Goal: Information Seeking & Learning: Learn about a topic

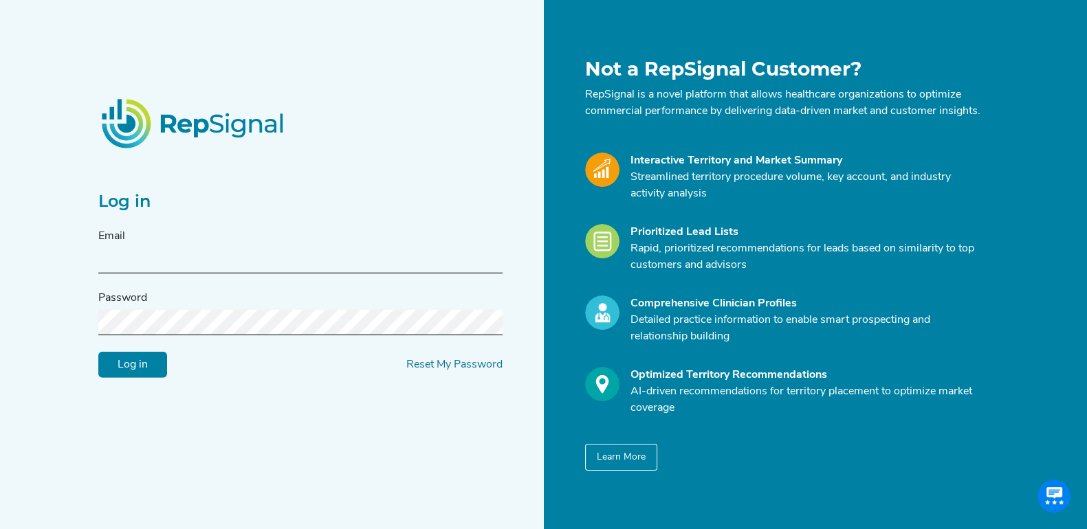
type input "[EMAIL_ADDRESS][DOMAIN_NAME]"
click at [137, 362] on input "Log in" at bounding box center [132, 365] width 69 height 26
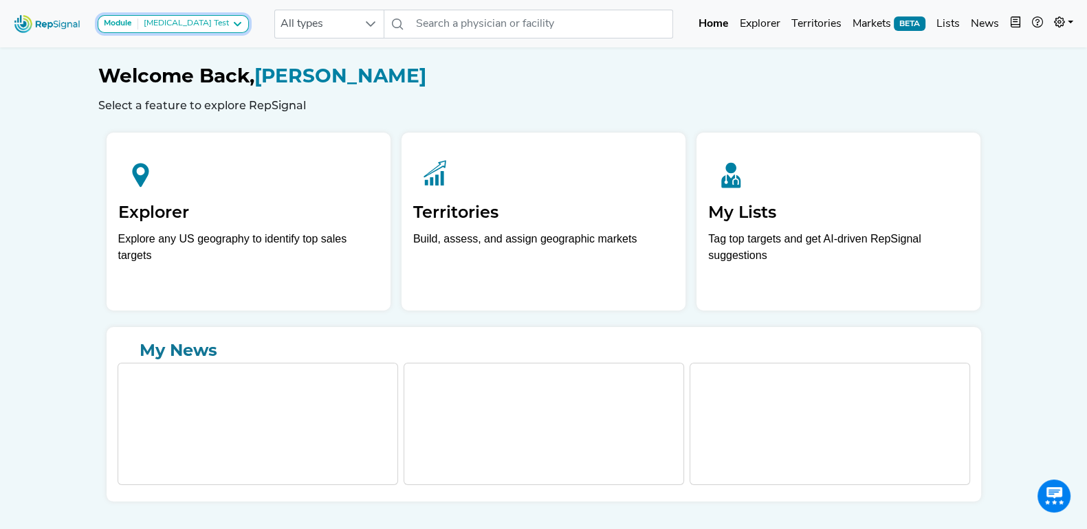
click at [232, 23] on icon at bounding box center [237, 24] width 11 height 11
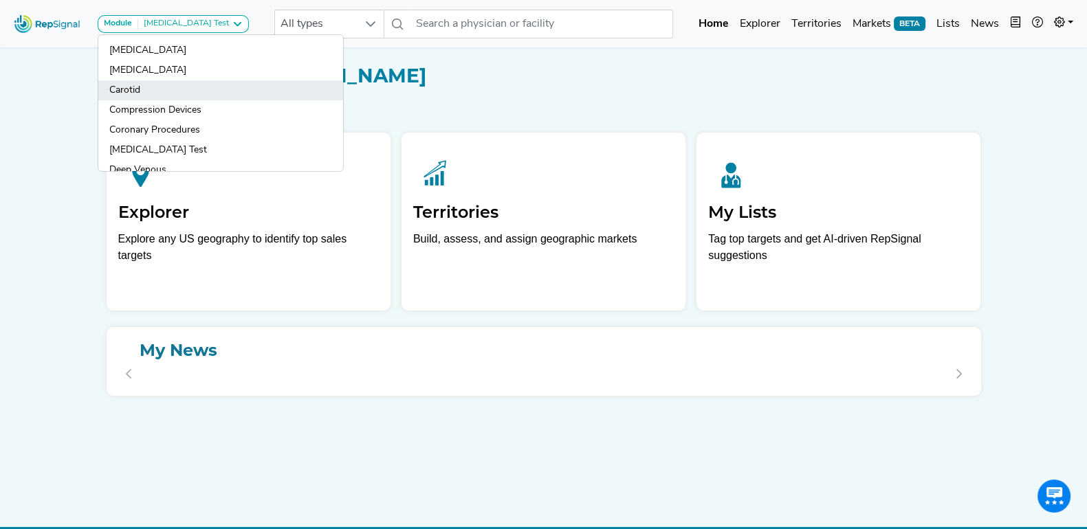
click at [159, 82] on link "Carotid" at bounding box center [220, 90] width 245 height 20
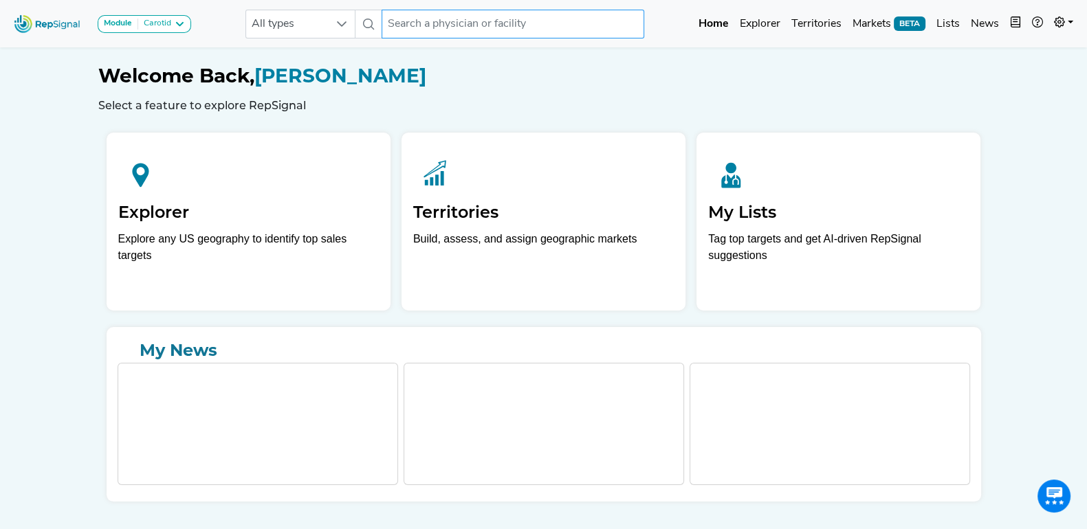
click at [566, 16] on input "text" at bounding box center [512, 24] width 263 height 29
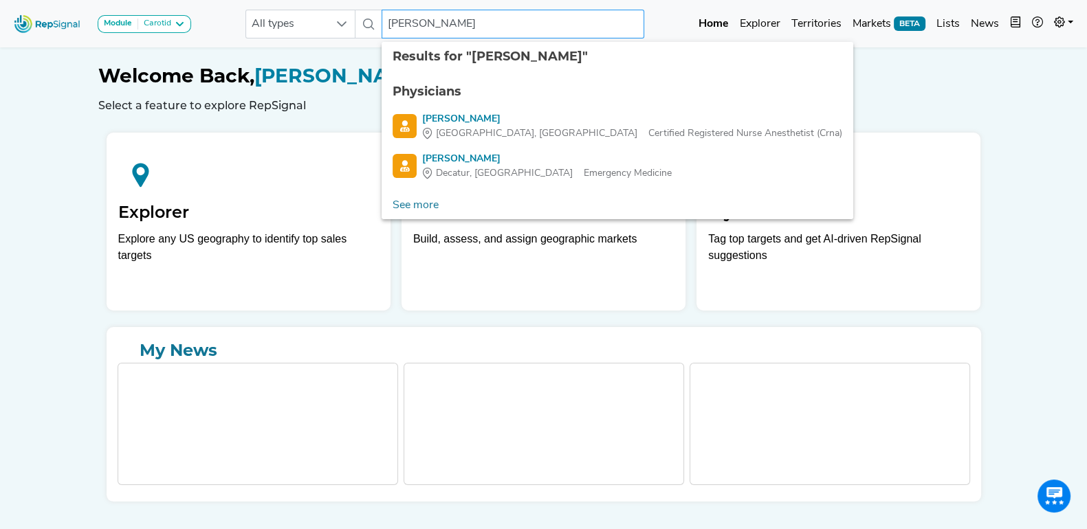
click at [402, 22] on input "[PERSON_NAME]" at bounding box center [512, 24] width 263 height 29
type input "[PERSON_NAME]"
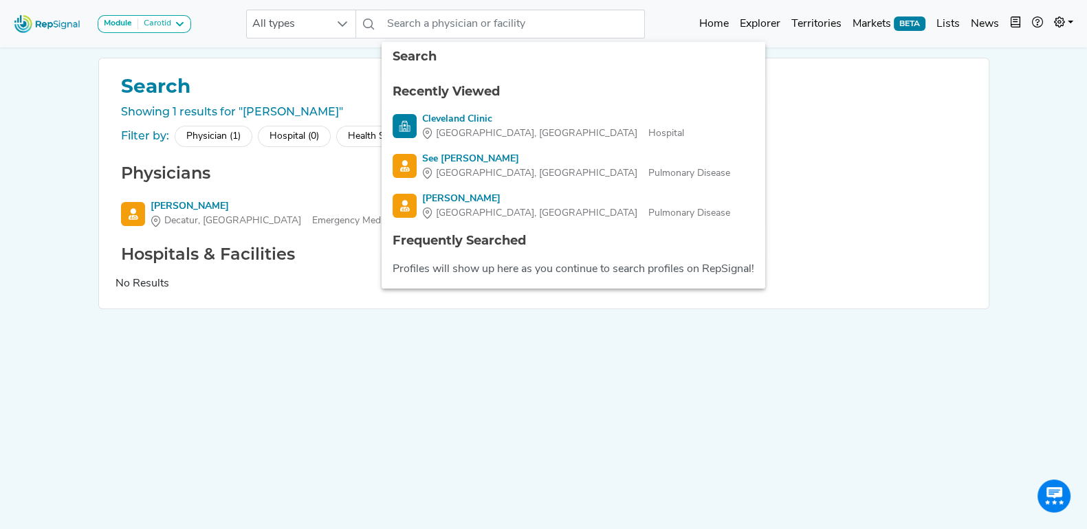
click at [66, 129] on div "Module Carotid [MEDICAL_DATA] [MEDICAL_DATA] Carotid Compression Devices Corona…" at bounding box center [543, 284] width 1087 height 568
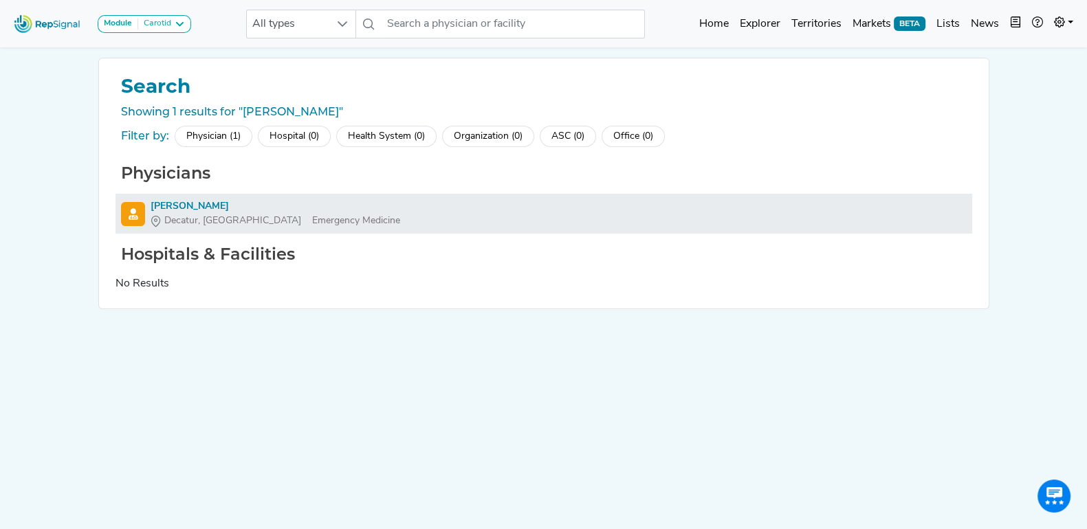
click at [177, 201] on div "[PERSON_NAME]" at bounding box center [276, 206] width 250 height 14
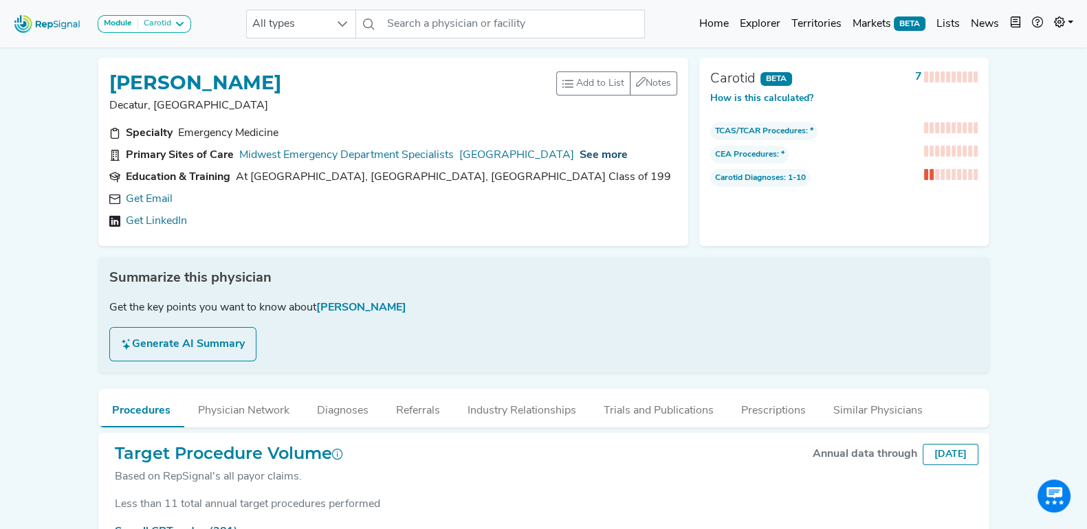
click at [615, 152] on span "See more" at bounding box center [603, 155] width 48 height 11
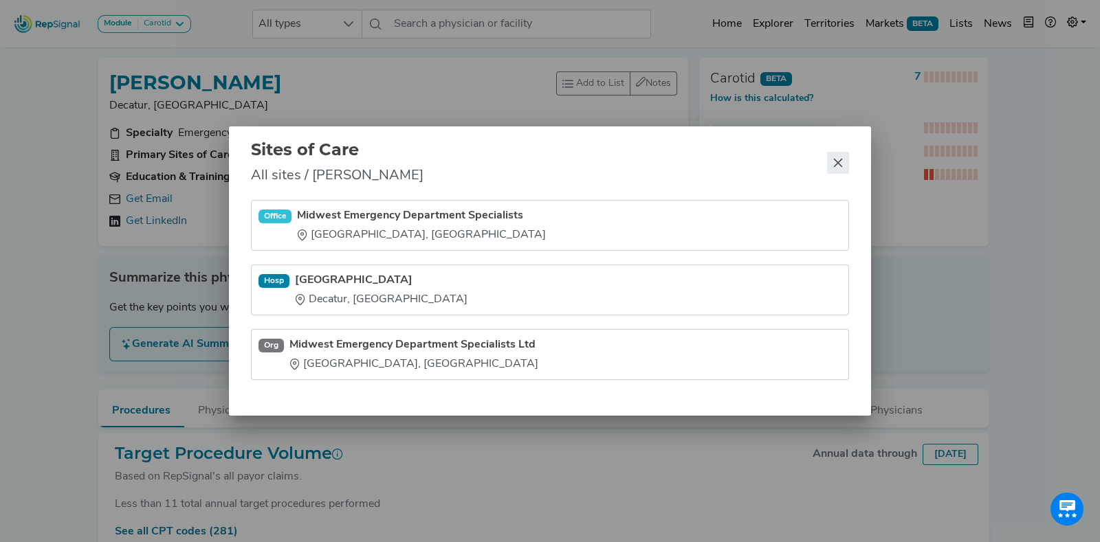
click at [832, 159] on icon "Close" at bounding box center [837, 162] width 11 height 11
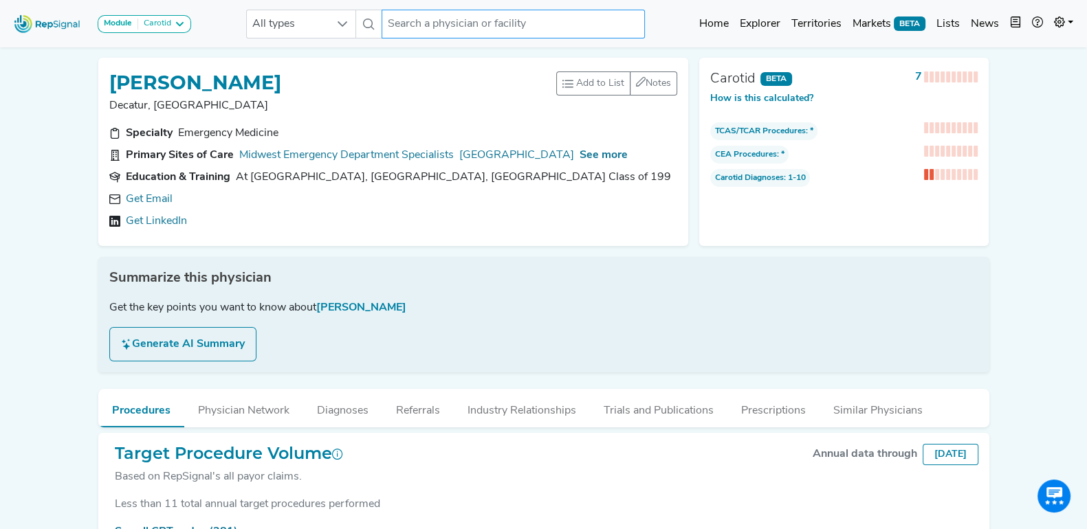
click at [535, 20] on input "text" at bounding box center [512, 24] width 263 height 29
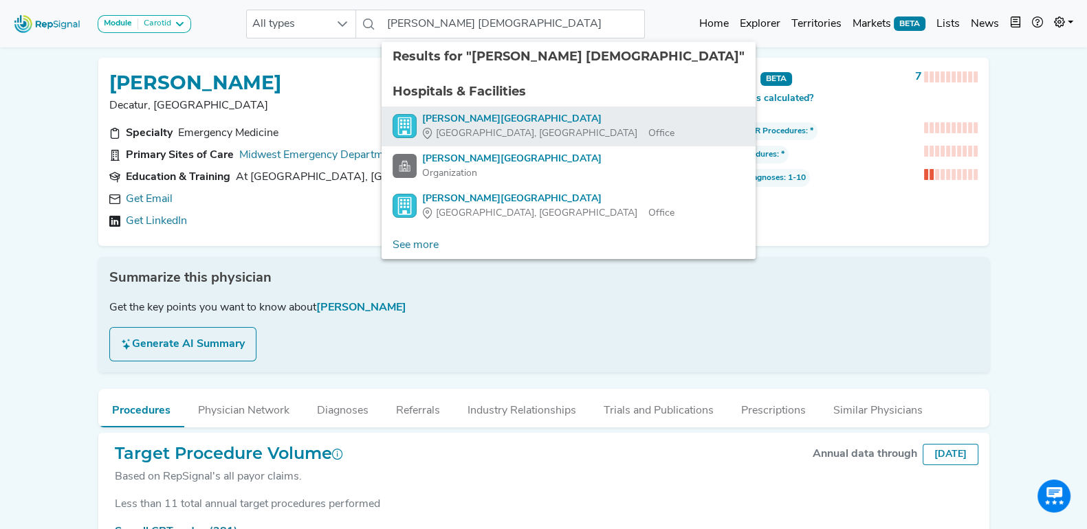
click at [534, 116] on div "[PERSON_NAME][GEOGRAPHIC_DATA]" at bounding box center [548, 119] width 252 height 14
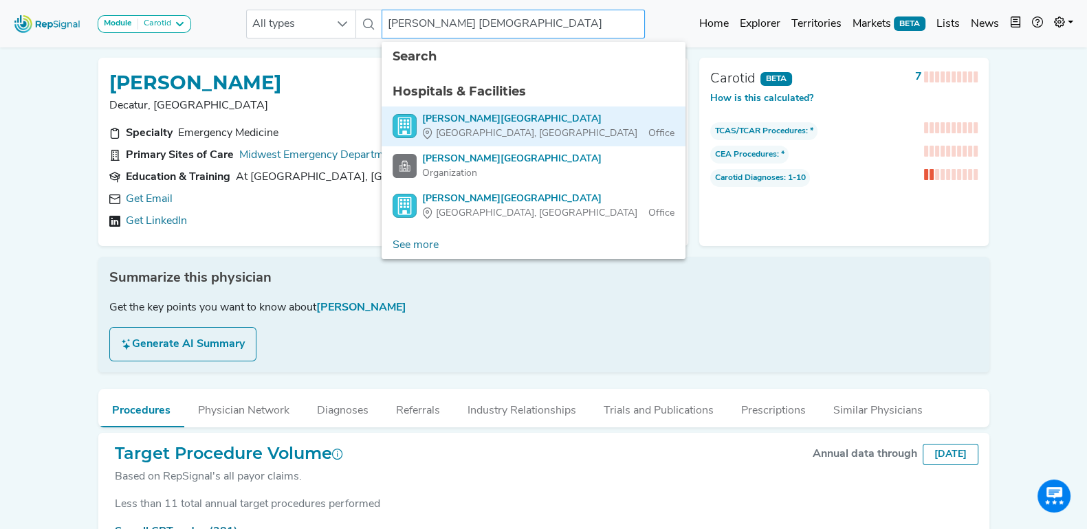
type input "[PERSON_NAME][GEOGRAPHIC_DATA]"
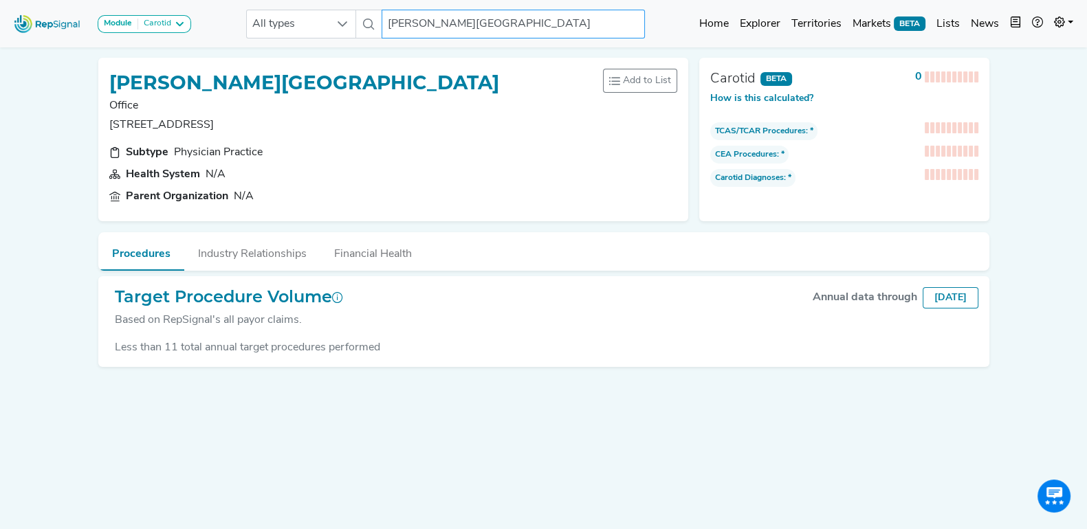
click at [488, 21] on input "[PERSON_NAME][GEOGRAPHIC_DATA]" at bounding box center [512, 24] width 263 height 29
click at [520, 19] on input "[PERSON_NAME][GEOGRAPHIC_DATA]" at bounding box center [512, 24] width 263 height 29
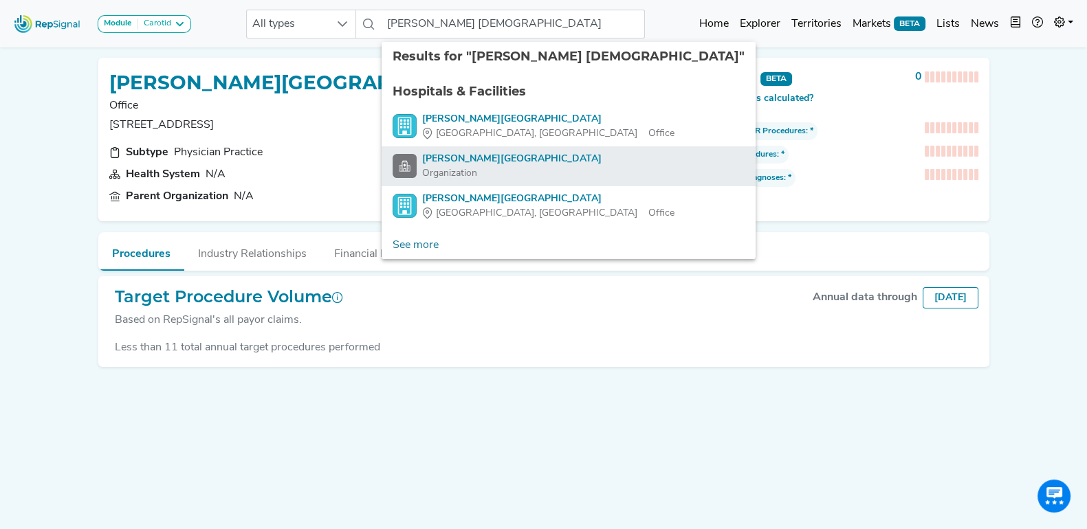
click at [557, 162] on link "[PERSON_NAME] Jewish Hospital Organization" at bounding box center [568, 166] width 352 height 29
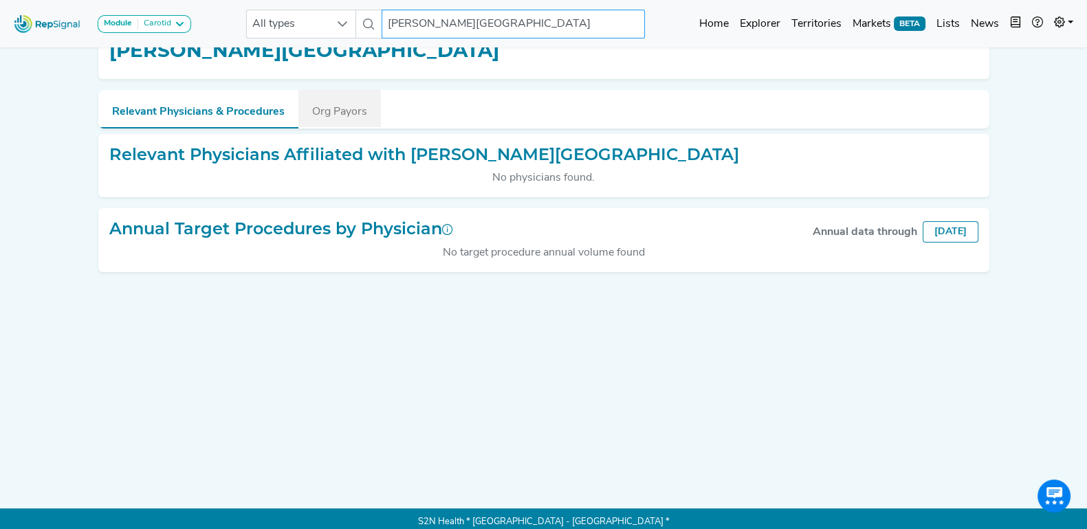
scroll to position [49, 0]
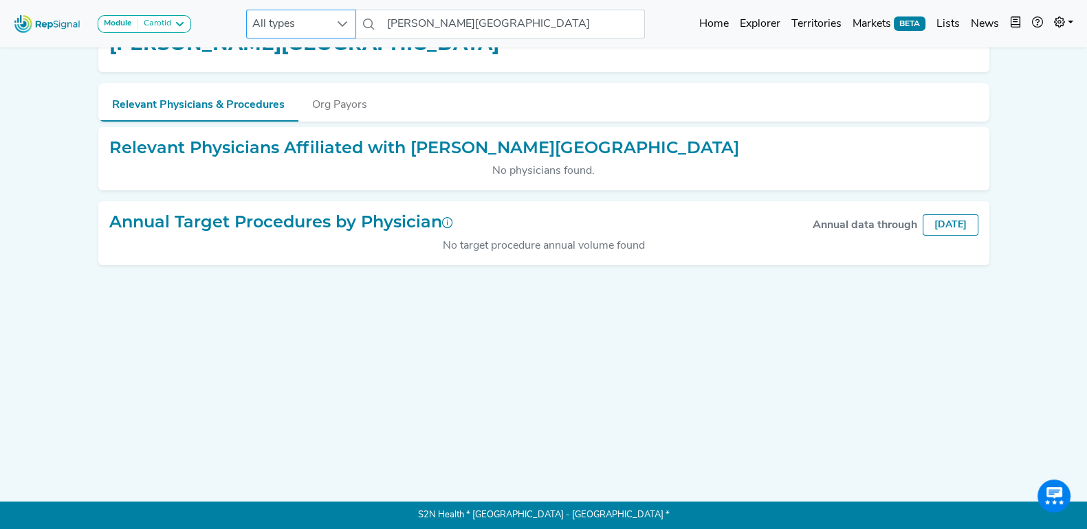
click at [282, 18] on span "All types" at bounding box center [288, 23] width 82 height 27
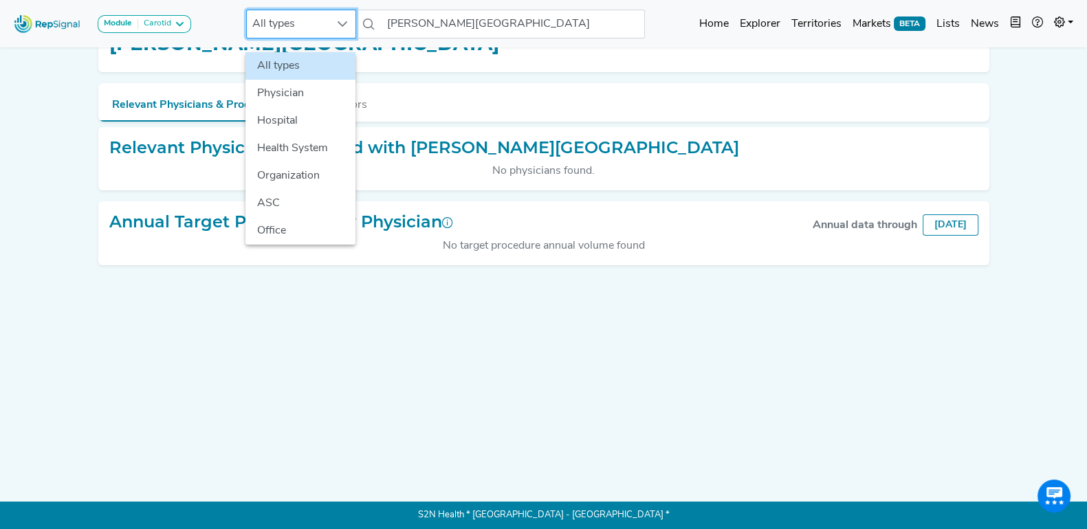
scroll to position [49, 13]
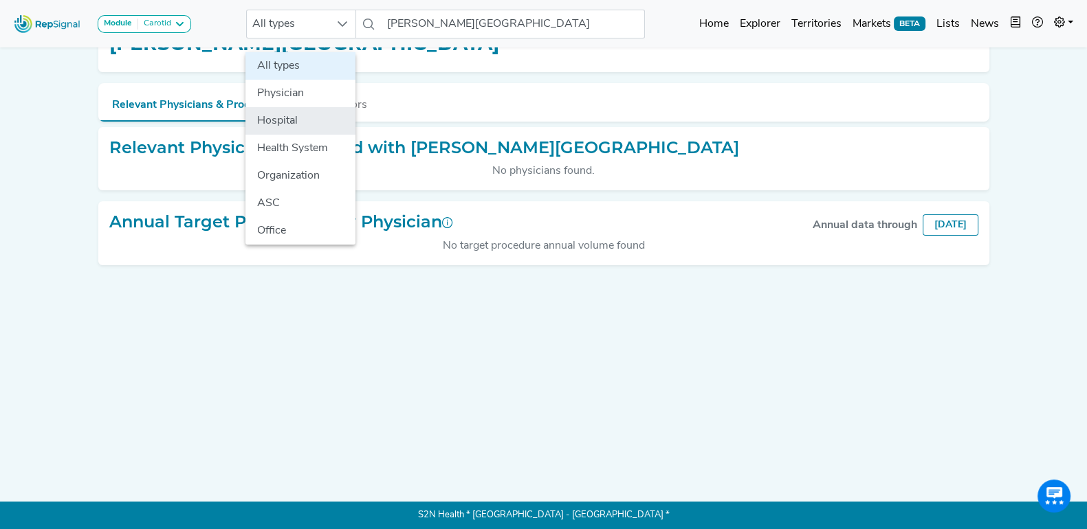
click at [285, 113] on li "Hospital" at bounding box center [300, 120] width 110 height 27
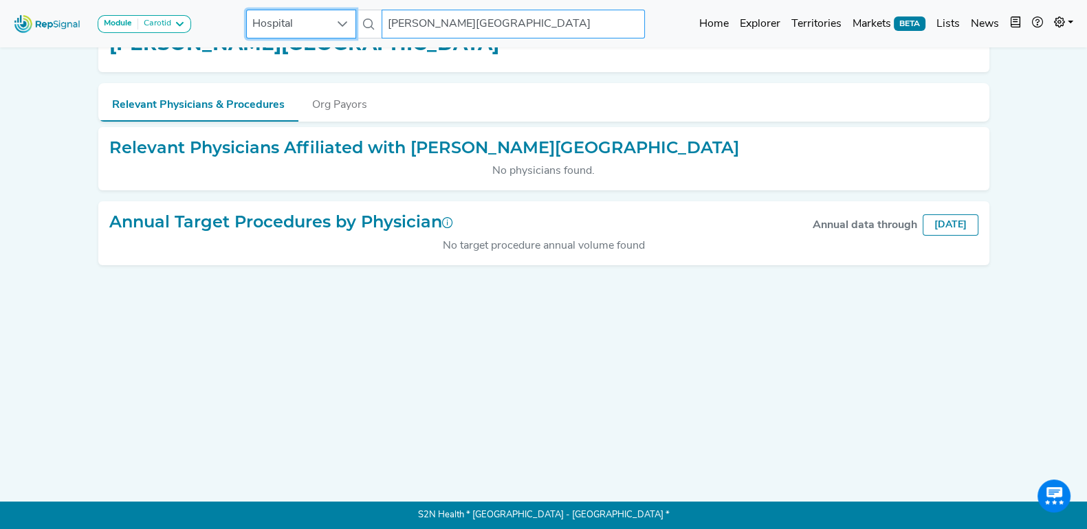
click at [446, 19] on input "[PERSON_NAME][GEOGRAPHIC_DATA]" at bounding box center [512, 24] width 263 height 29
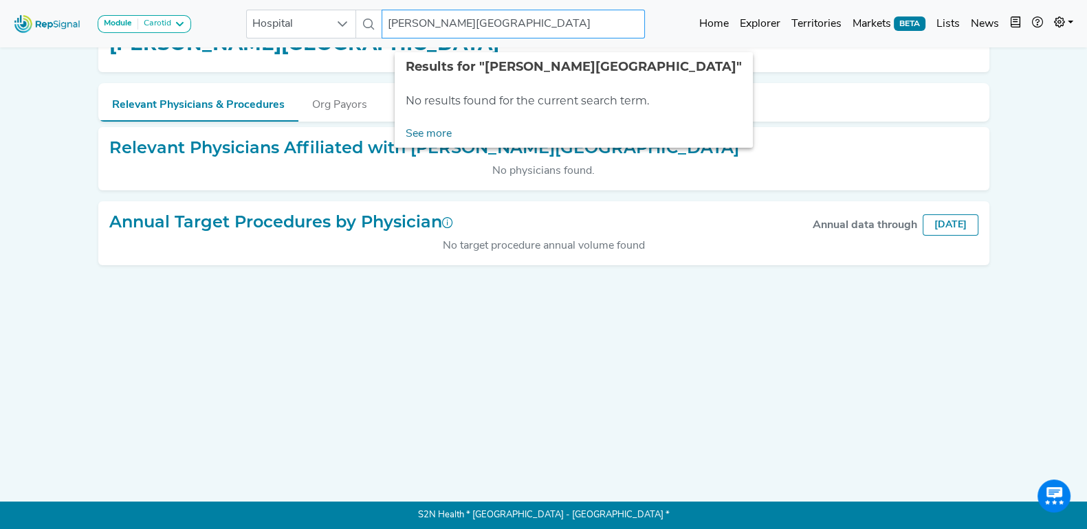
click at [446, 19] on input "[PERSON_NAME][GEOGRAPHIC_DATA]" at bounding box center [512, 24] width 263 height 29
type input "[DEMOGRAPHIC_DATA]"
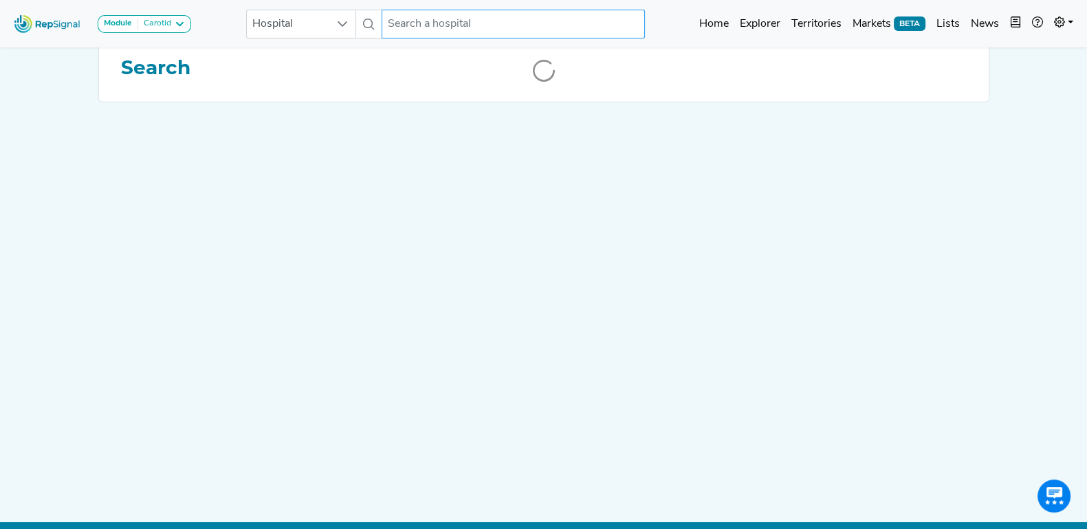
scroll to position [0, 13]
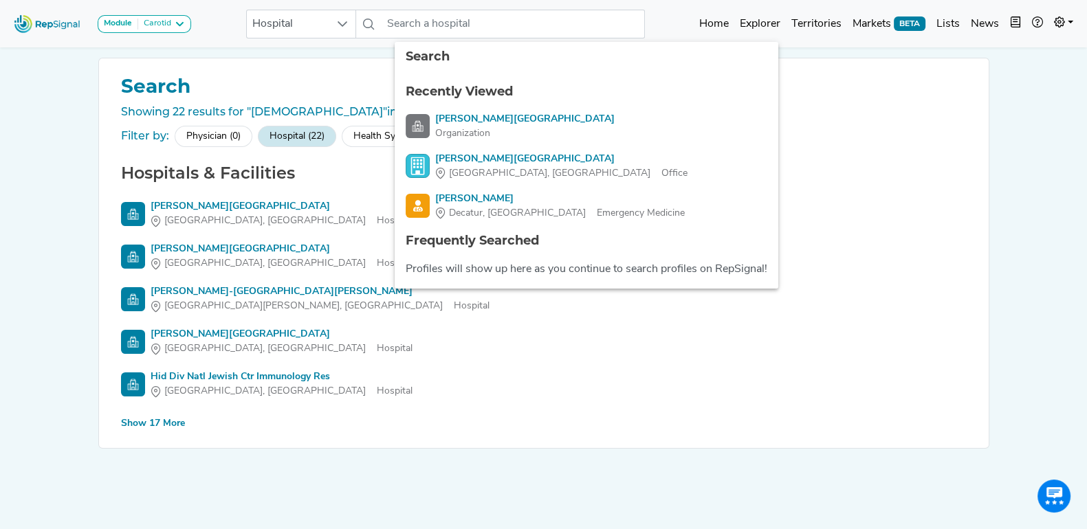
click at [41, 142] on div "Module Carotid [MEDICAL_DATA] [MEDICAL_DATA] Carotid Compression Devices Corona…" at bounding box center [543, 284] width 1087 height 568
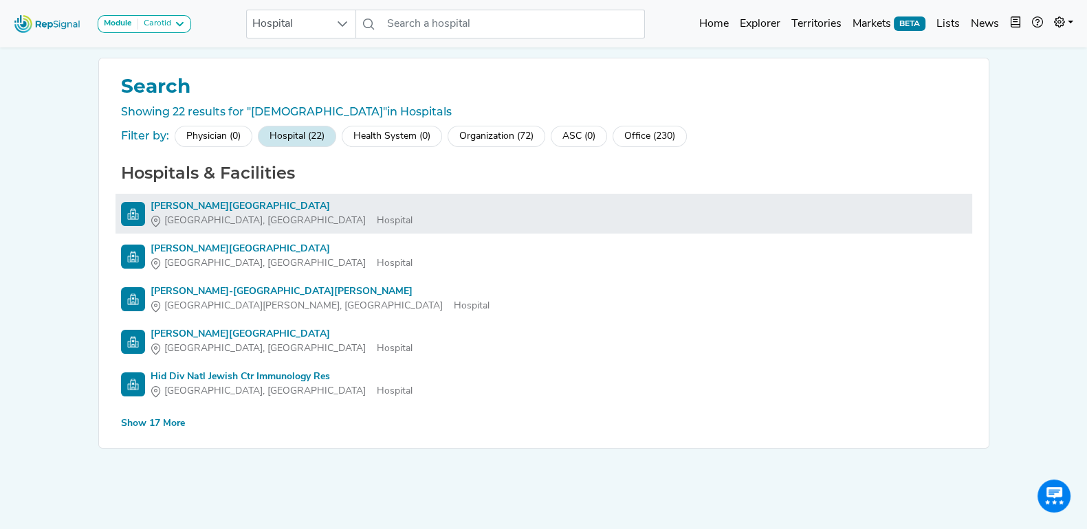
click at [225, 204] on div "[PERSON_NAME][GEOGRAPHIC_DATA]" at bounding box center [282, 206] width 262 height 14
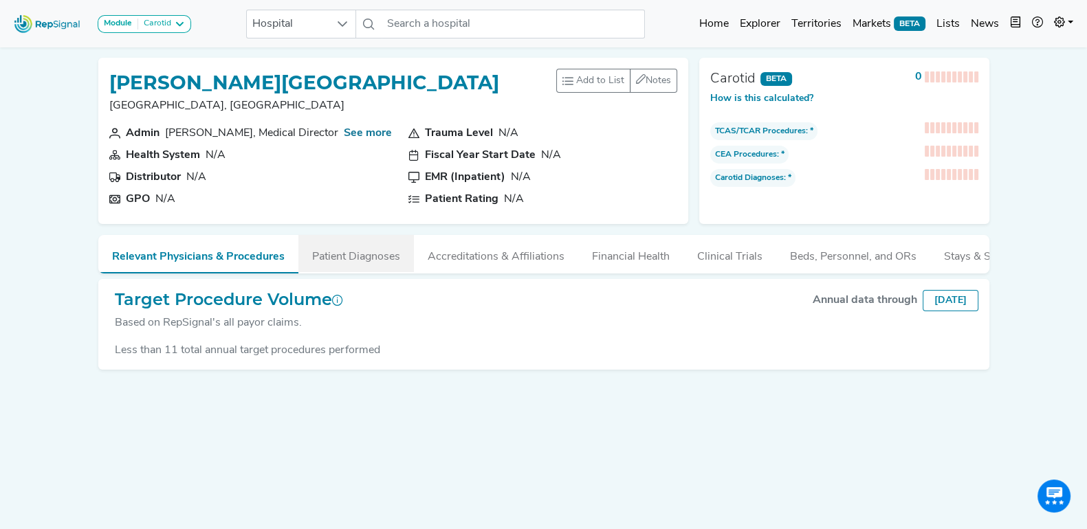
click at [332, 246] on button "Patient Diagnoses" at bounding box center [355, 253] width 115 height 37
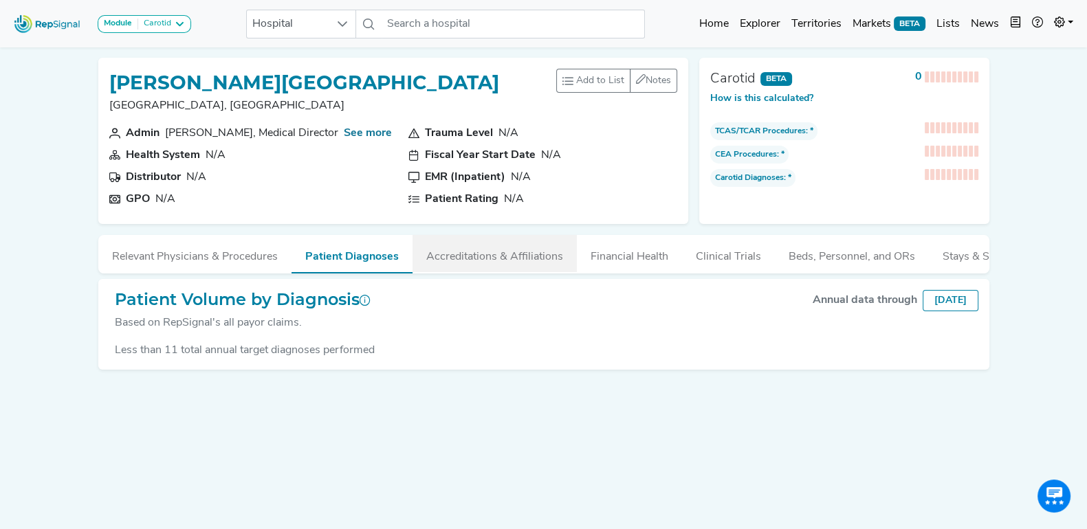
click at [464, 250] on button "Accreditations & Affiliations" at bounding box center [494, 253] width 164 height 37
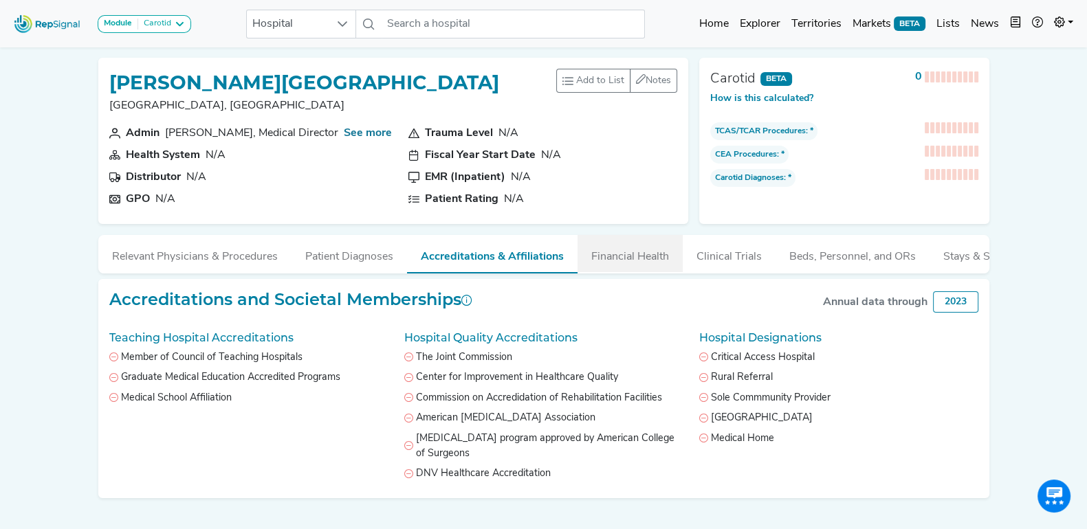
click at [603, 250] on button "Financial Health" at bounding box center [629, 253] width 105 height 37
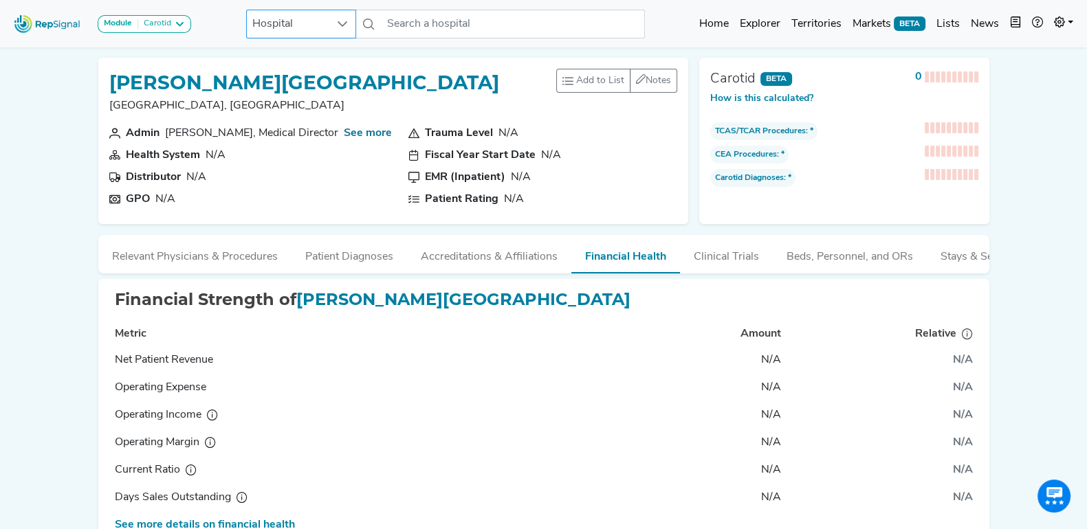
click at [333, 22] on div at bounding box center [342, 23] width 26 height 27
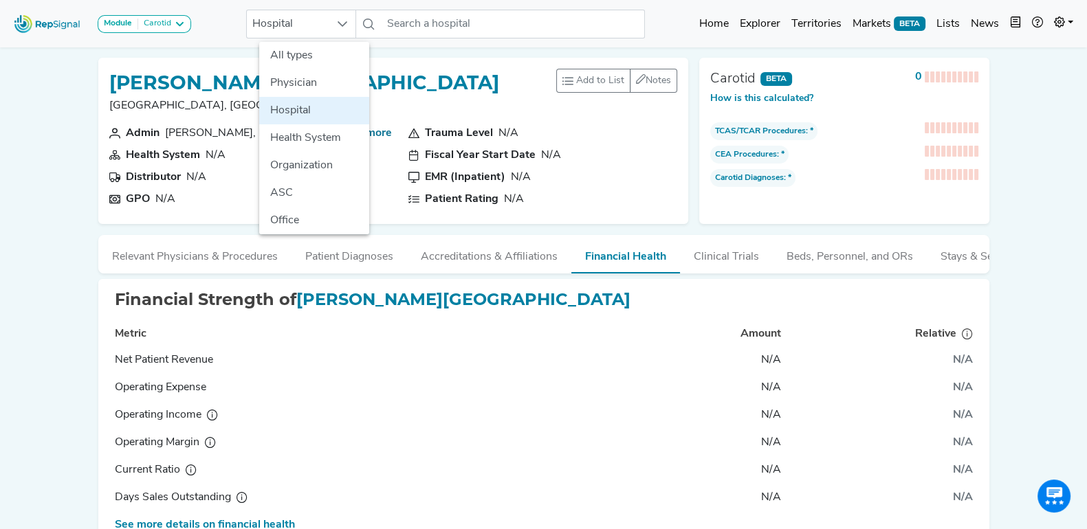
click at [65, 128] on div "Module Carotid [MEDICAL_DATA] [MEDICAL_DATA] Carotid Compression Devices Corona…" at bounding box center [543, 364] width 1087 height 729
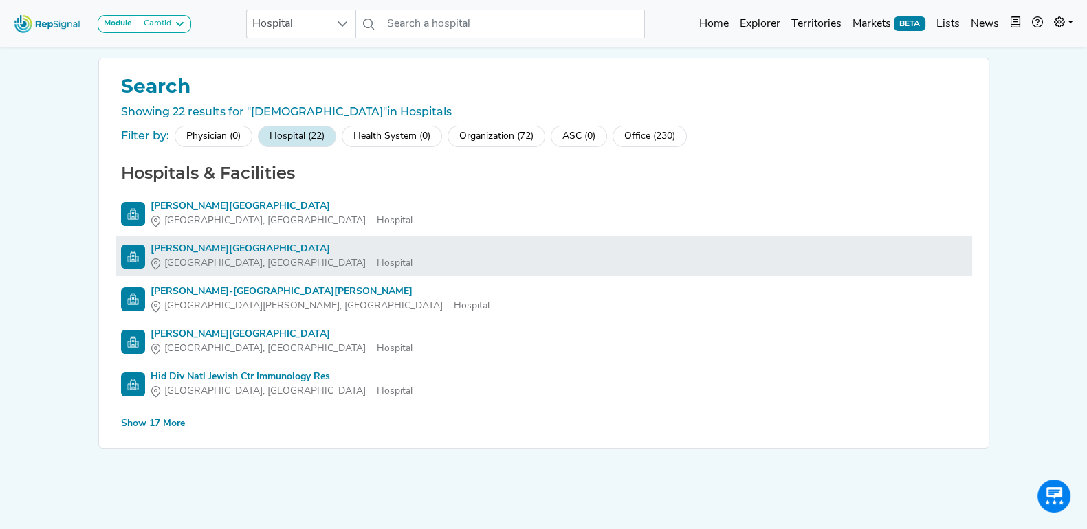
click at [201, 250] on div "[PERSON_NAME][GEOGRAPHIC_DATA]" at bounding box center [282, 249] width 262 height 14
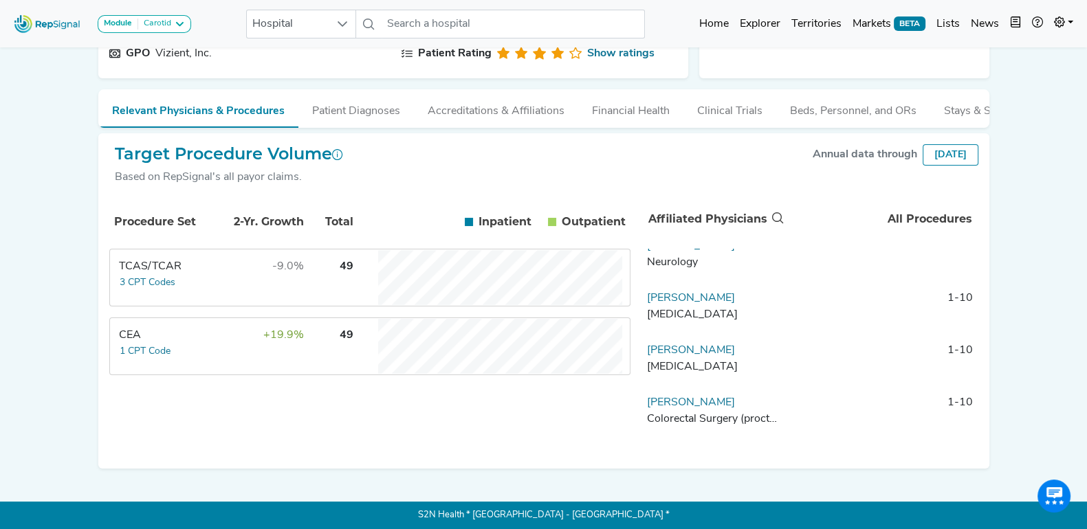
scroll to position [601, 0]
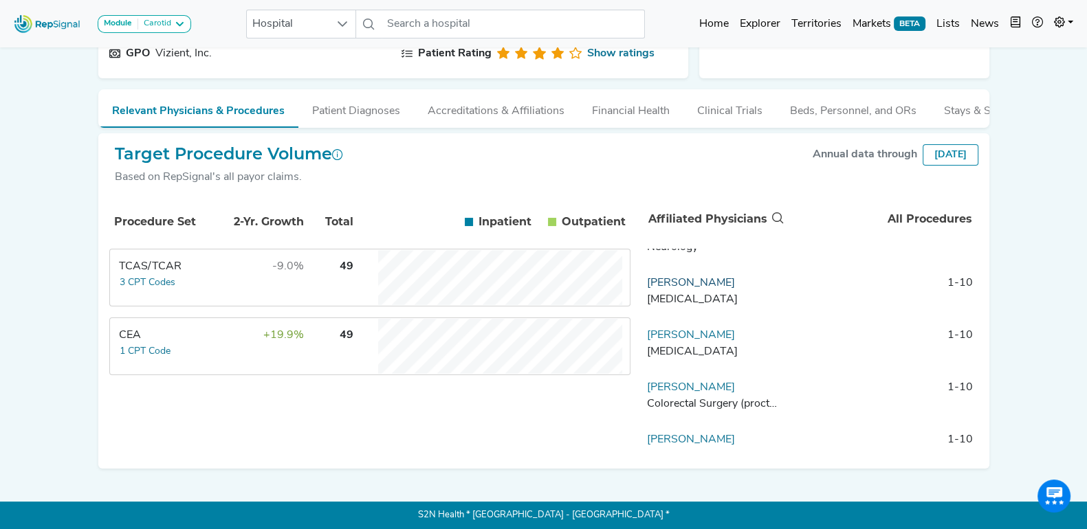
click at [704, 280] on link "[PERSON_NAME]" at bounding box center [691, 283] width 88 height 11
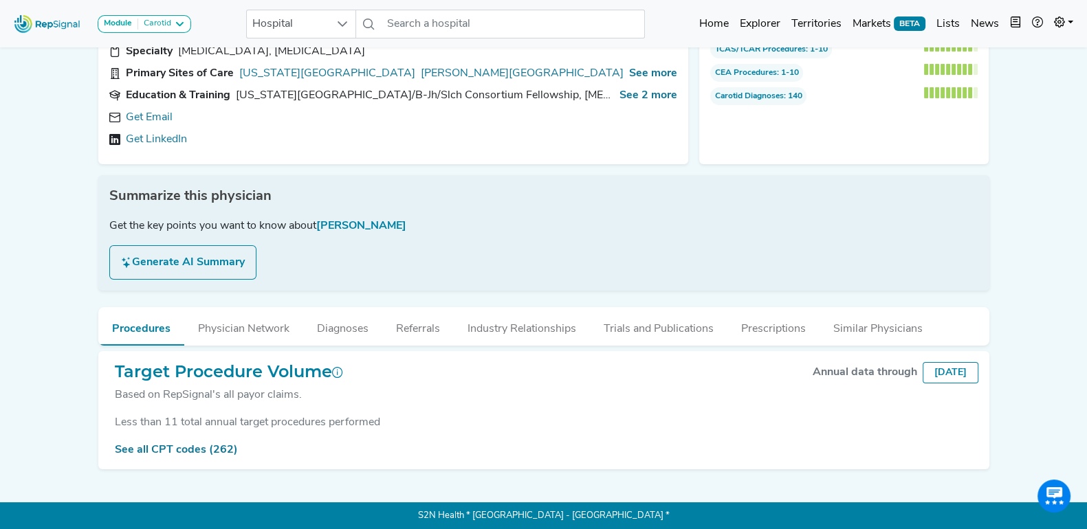
scroll to position [0, 13]
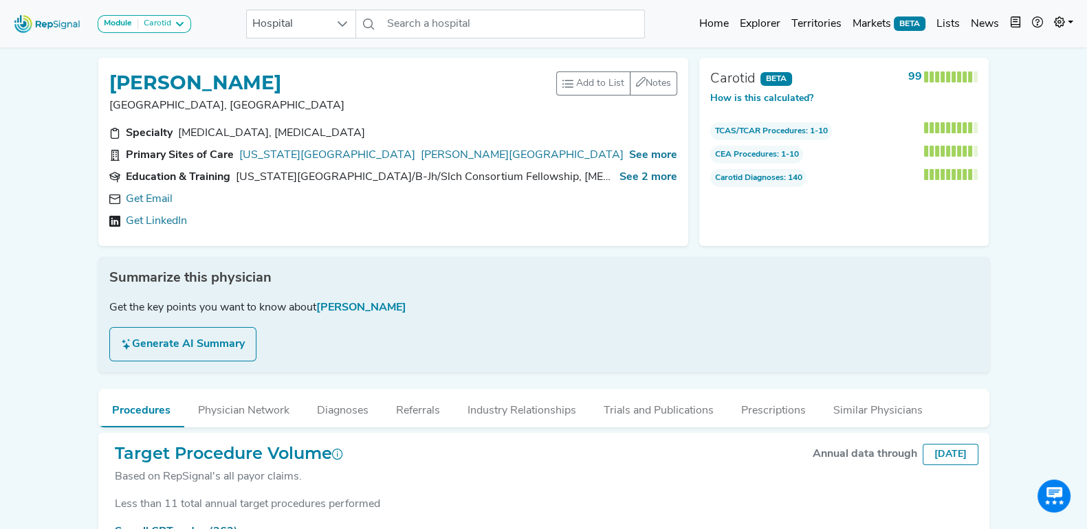
click at [359, 96] on div "[PERSON_NAME] [GEOGRAPHIC_DATA], [GEOGRAPHIC_DATA]" at bounding box center [332, 91] width 447 height 45
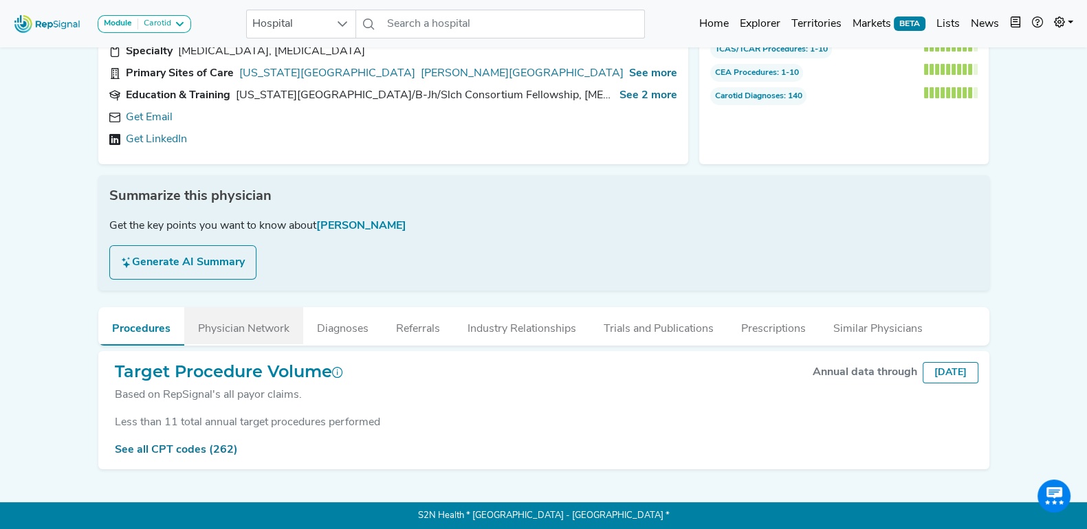
click at [250, 338] on button "Physician Network" at bounding box center [243, 325] width 119 height 37
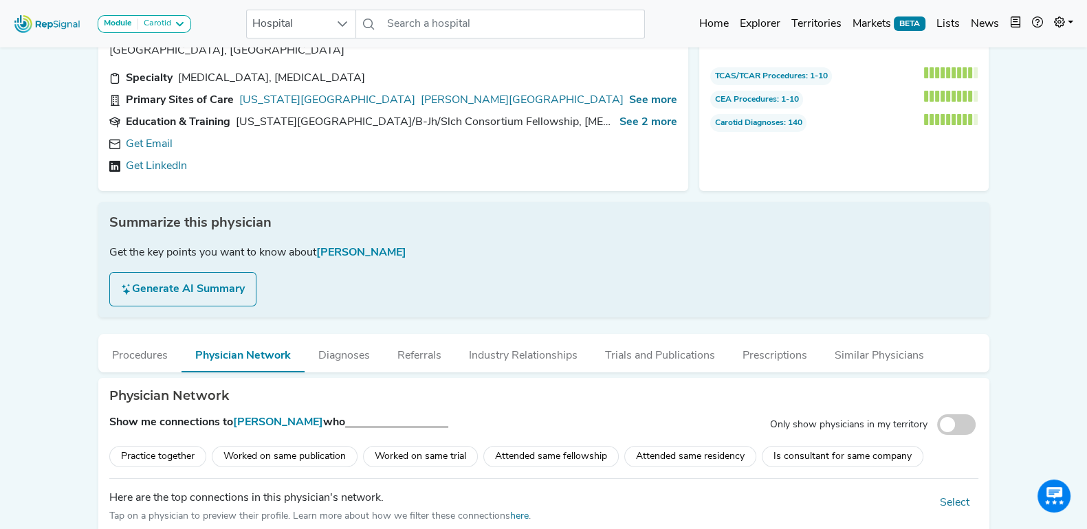
scroll to position [0, 13]
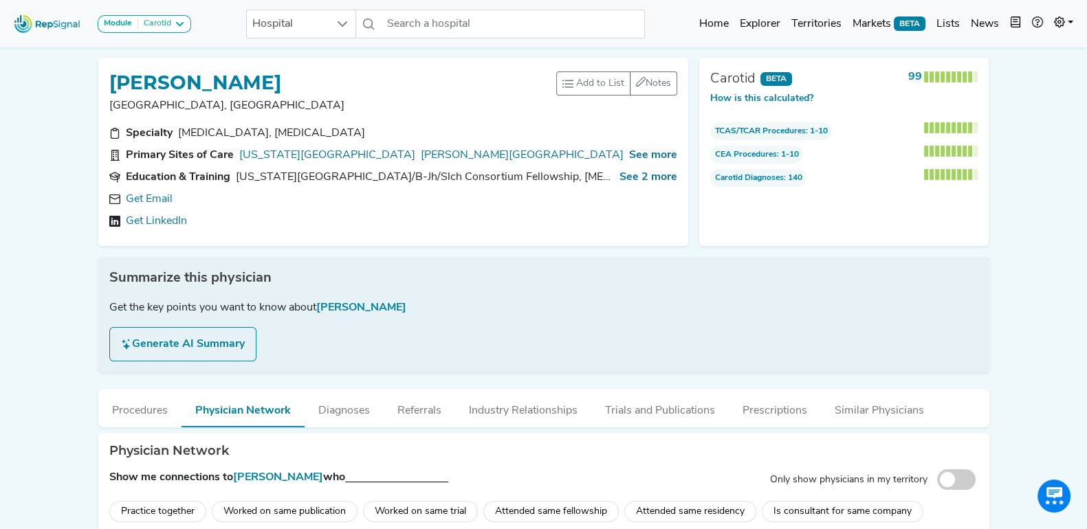
drag, startPoint x: 313, startPoint y: 80, endPoint x: 60, endPoint y: 81, distance: 253.0
copy h1 "[PERSON_NAME]"
click at [421, 148] on link "[PERSON_NAME][GEOGRAPHIC_DATA]" at bounding box center [522, 155] width 203 height 16
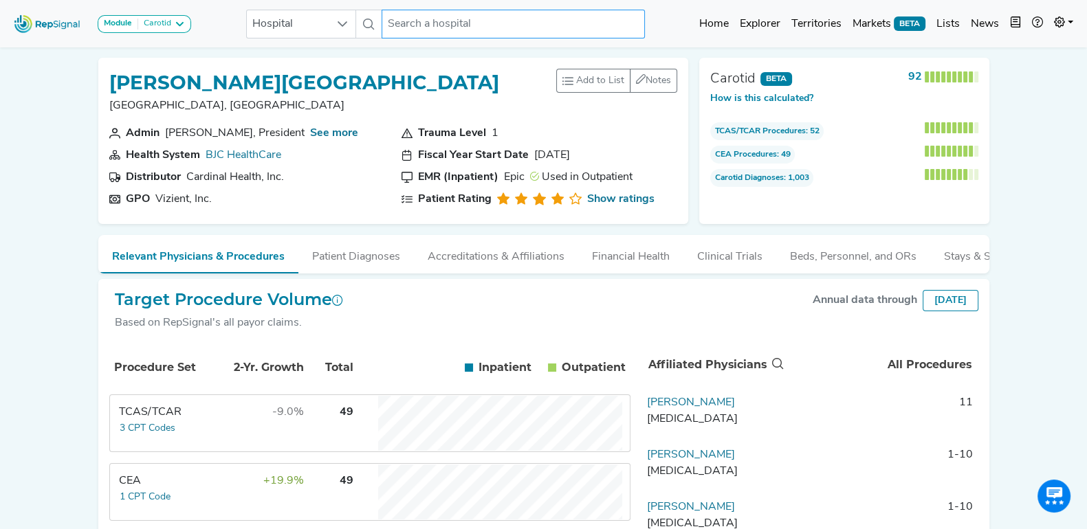
click at [496, 27] on input "text" at bounding box center [512, 24] width 263 height 29
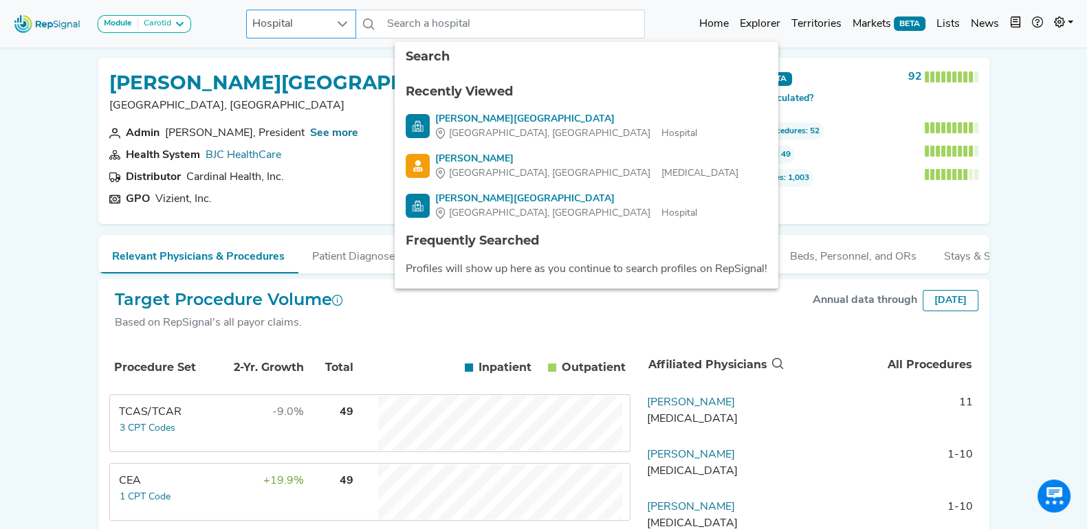
click at [338, 26] on icon at bounding box center [342, 24] width 11 height 11
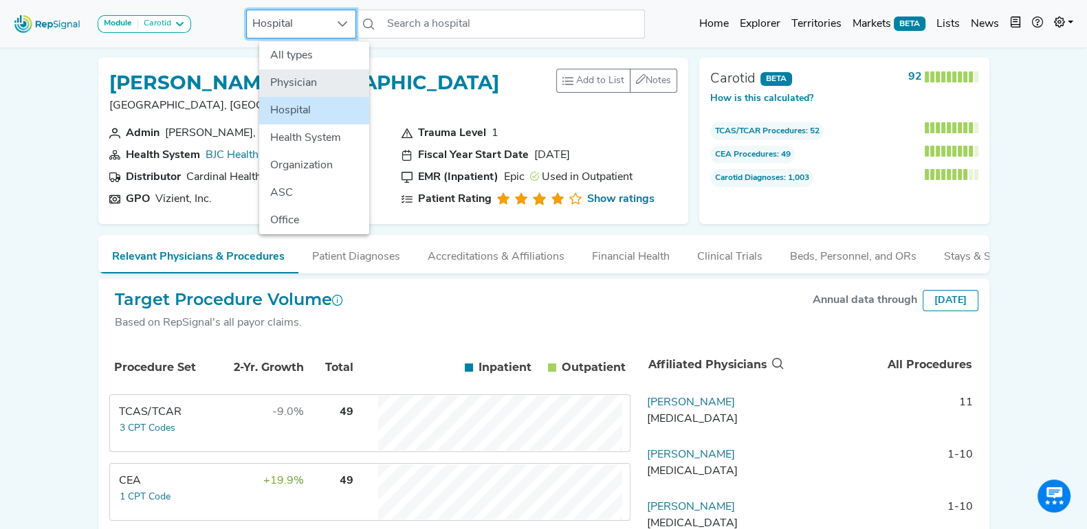
click at [309, 81] on li "Physician" at bounding box center [314, 82] width 110 height 27
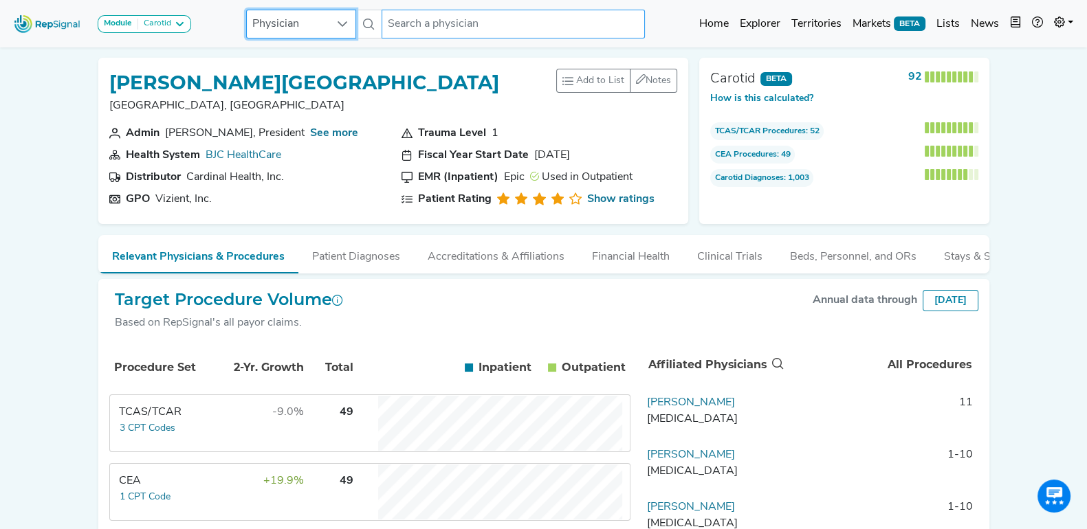
click at [439, 27] on input "text" at bounding box center [512, 24] width 263 height 29
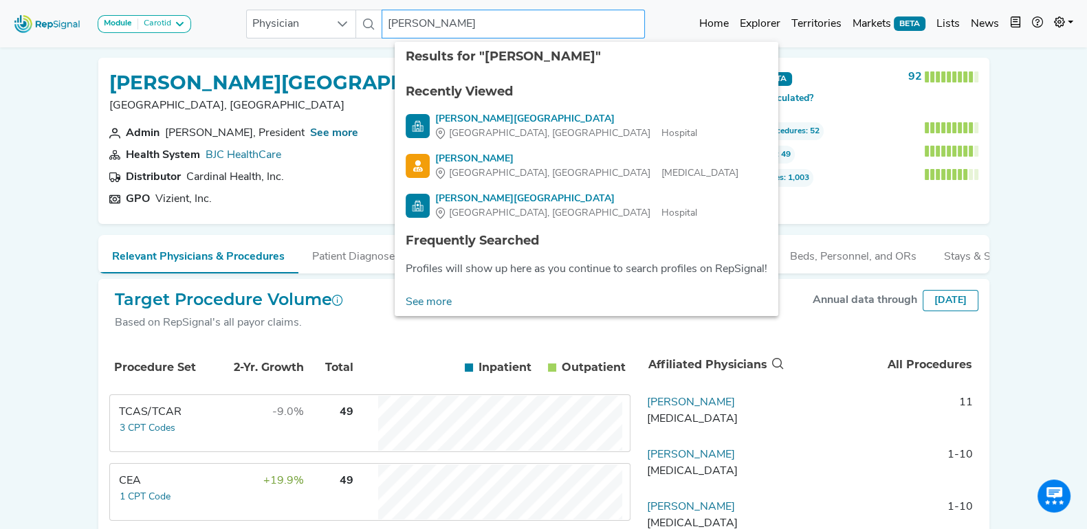
type input "[PERSON_NAME]"
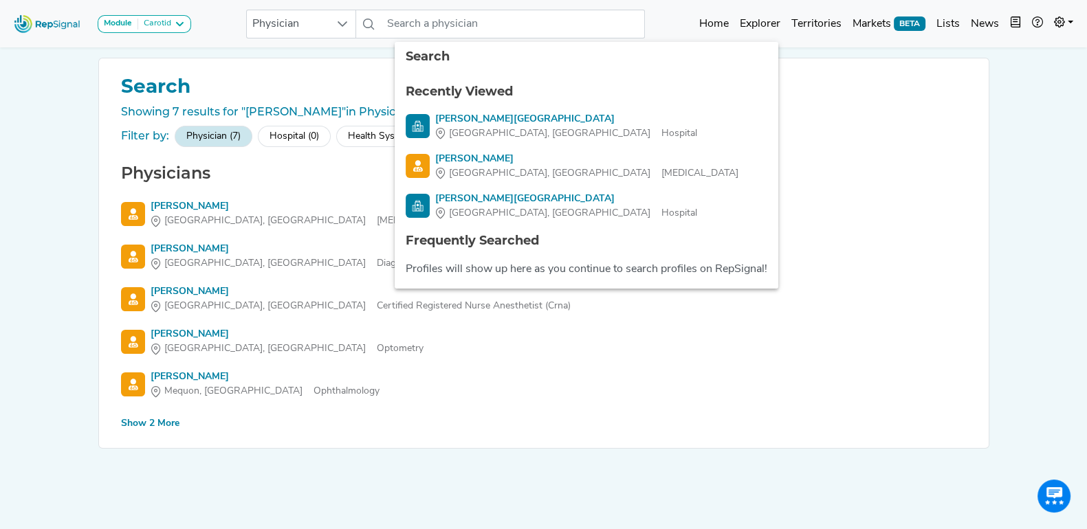
click at [45, 172] on div "Module Carotid [MEDICAL_DATA] [MEDICAL_DATA] Carotid Compression Devices Corona…" at bounding box center [543, 284] width 1087 height 568
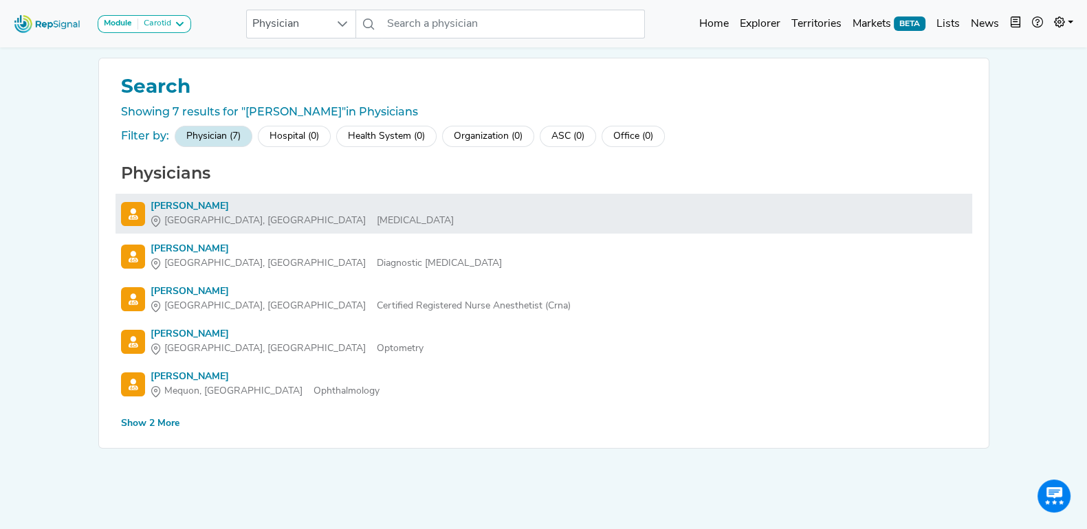
click at [156, 203] on div "[PERSON_NAME]" at bounding box center [302, 206] width 303 height 14
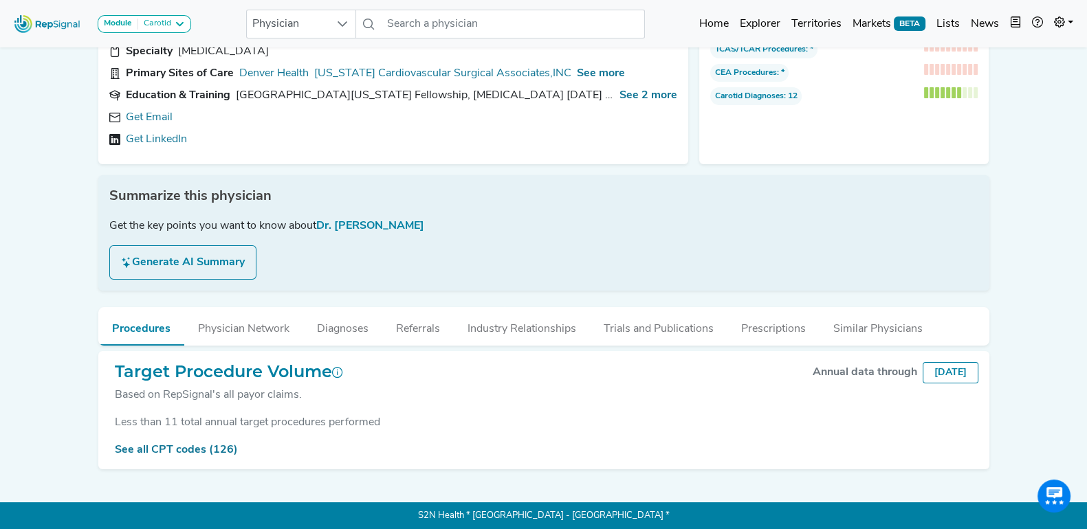
scroll to position [26, 13]
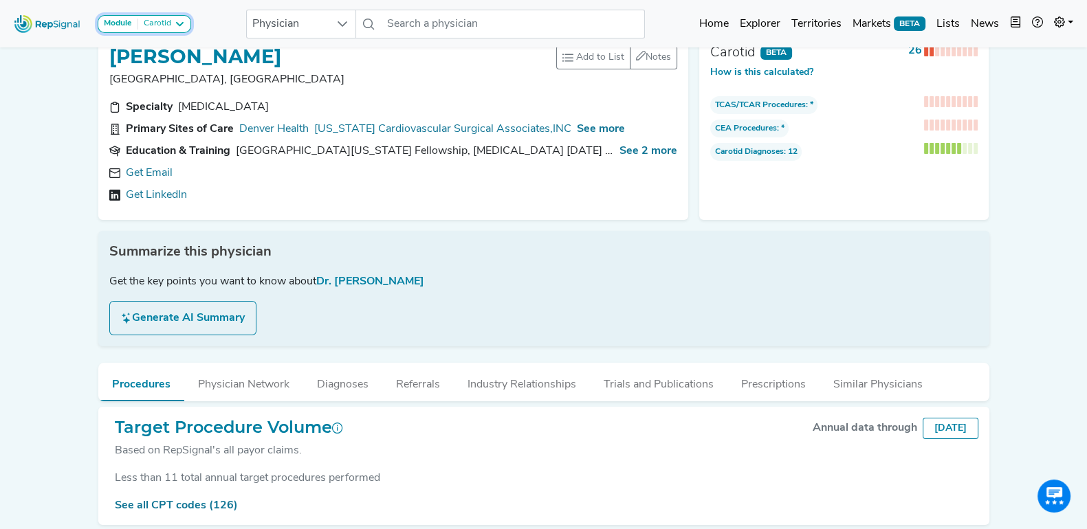
click at [168, 29] on button "Module Carotid" at bounding box center [144, 24] width 93 height 18
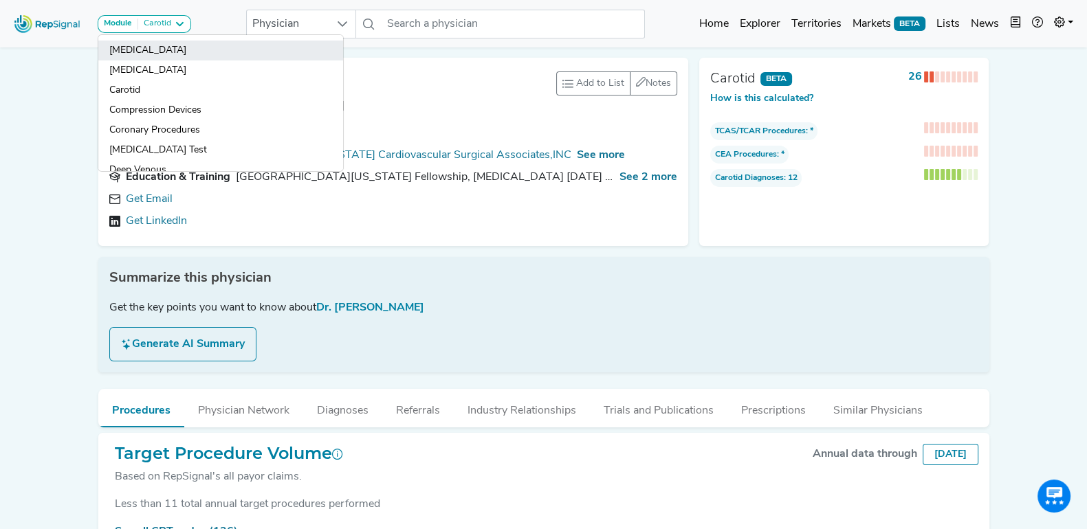
click at [183, 54] on link "[MEDICAL_DATA]" at bounding box center [220, 51] width 245 height 20
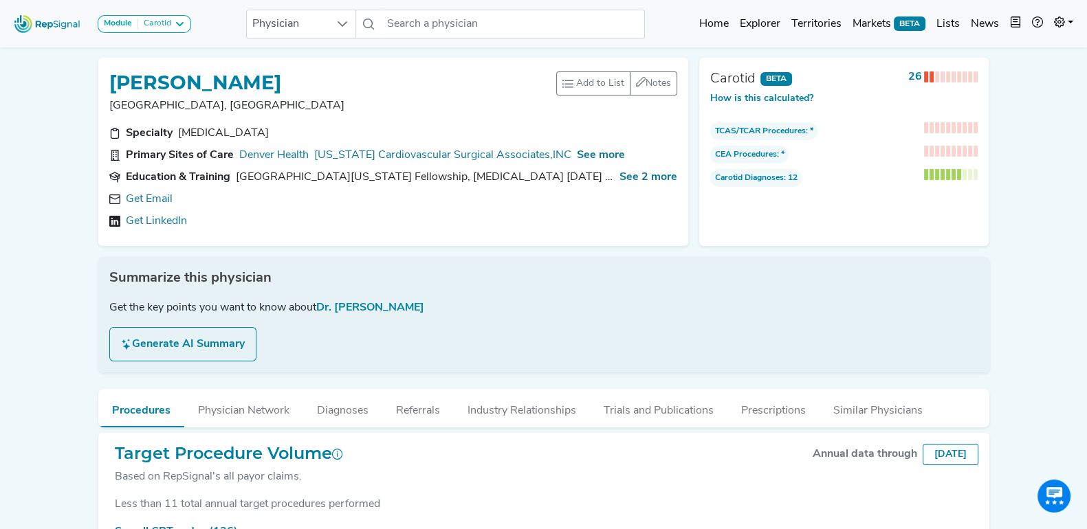
scroll to position [0, 0]
click at [52, 175] on div "Module Carotid [MEDICAL_DATA] [MEDICAL_DATA] Carotid Compression Devices Corona…" at bounding box center [543, 306] width 1087 height 612
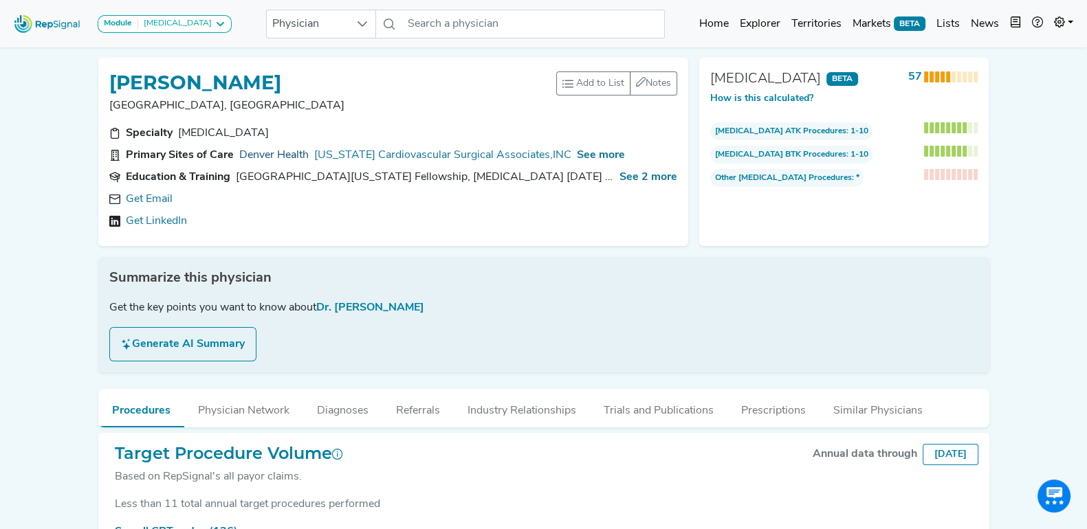
click at [279, 153] on link "Denver Health" at bounding box center [273, 155] width 69 height 16
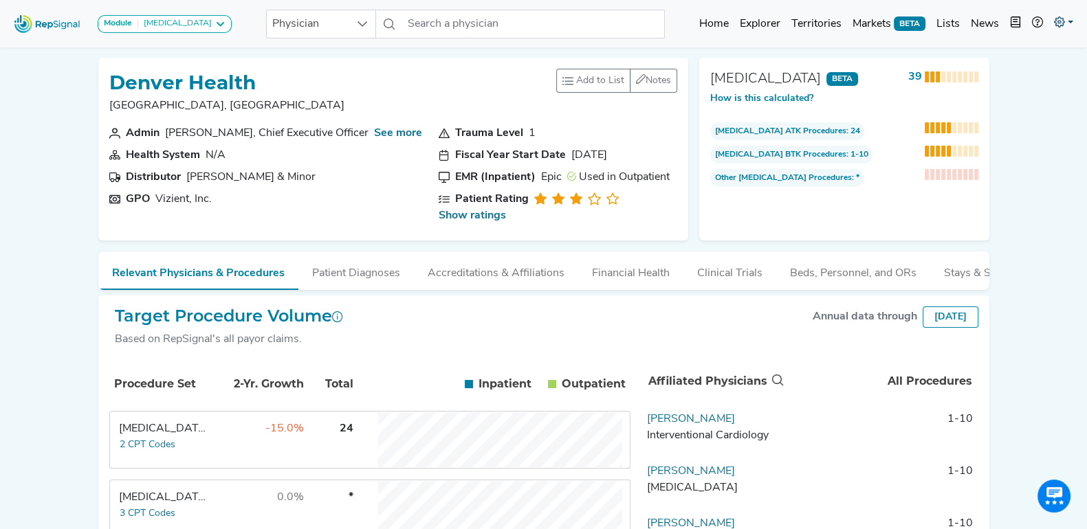
click at [1068, 16] on link at bounding box center [1063, 23] width 30 height 27
click at [1008, 54] on link "My Account" at bounding box center [1023, 58] width 109 height 27
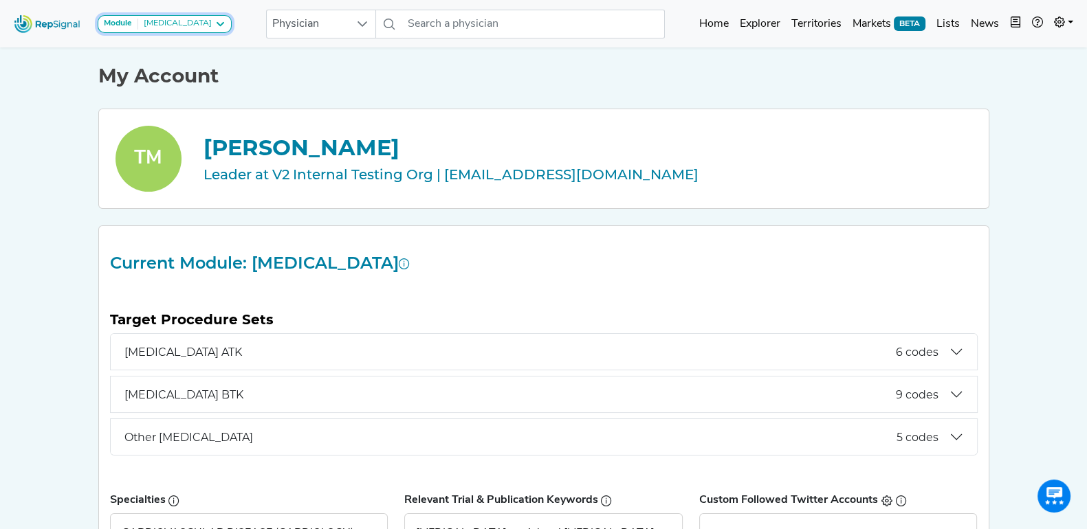
click at [199, 29] on button "Module [MEDICAL_DATA]" at bounding box center [165, 24] width 134 height 18
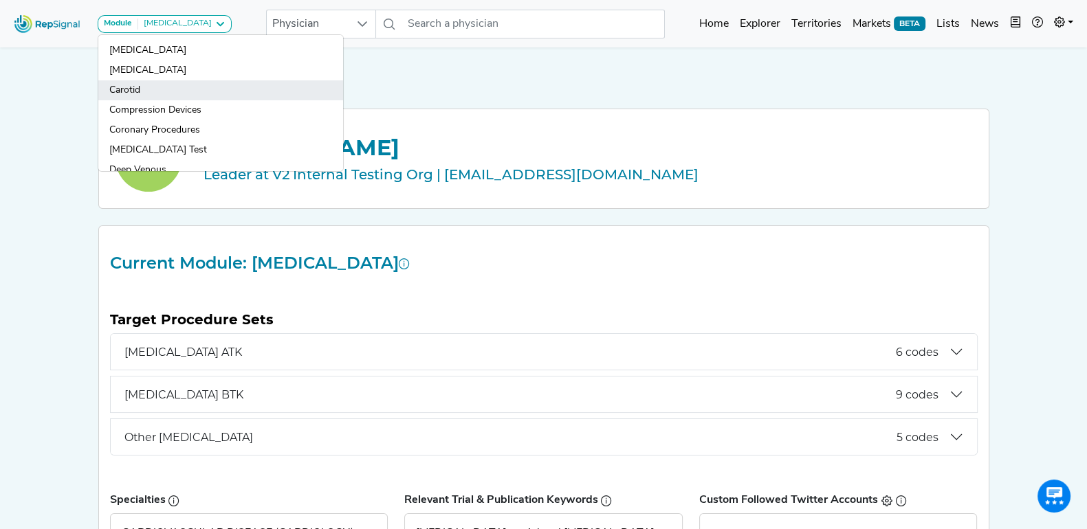
click at [166, 86] on link "Carotid" at bounding box center [220, 90] width 245 height 20
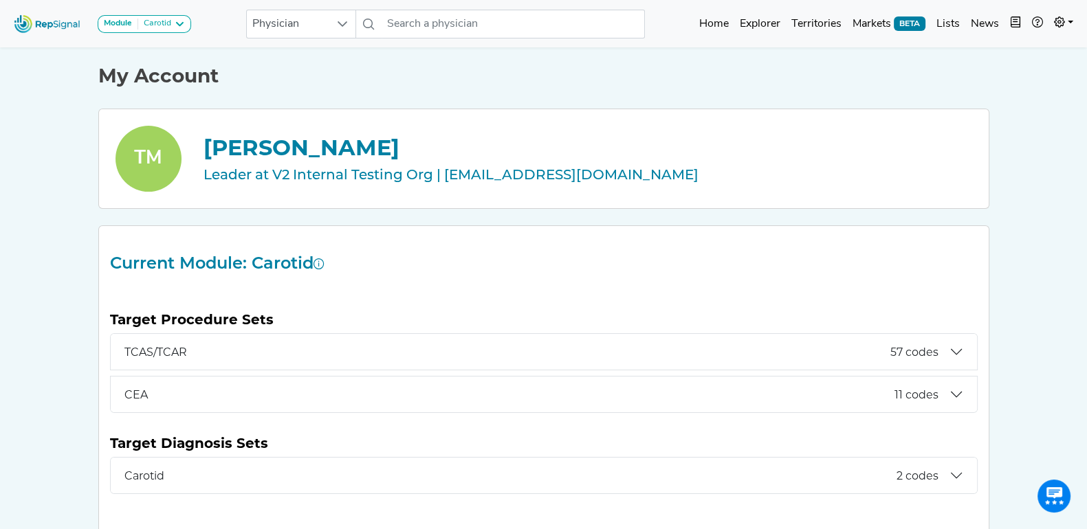
click at [272, 267] on h2 "Current Module: Carotid" at bounding box center [544, 264] width 884 height 20
click at [960, 333] on button "TCAS/TCAR 57 codes" at bounding box center [544, 351] width 866 height 36
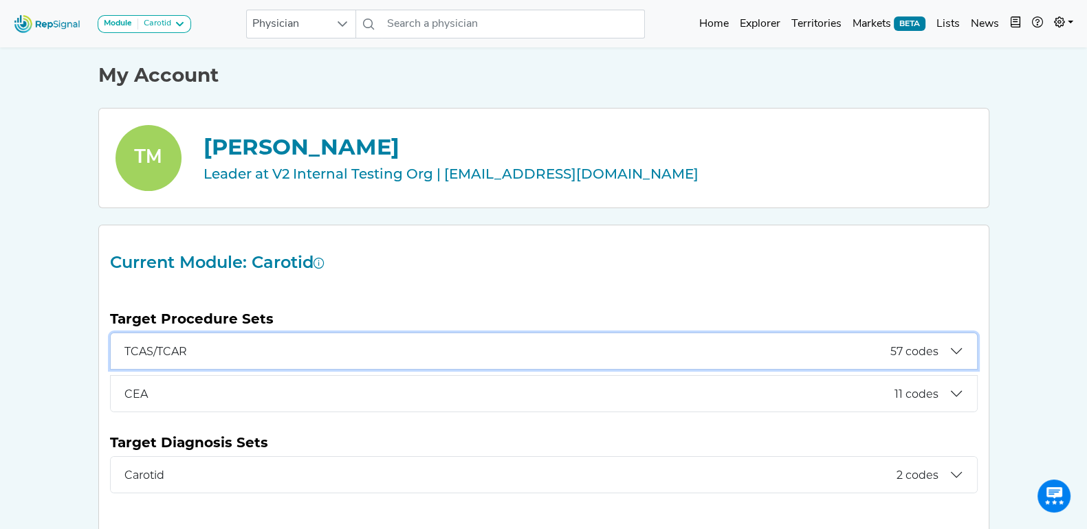
click at [953, 333] on button "TCAS/TCAR 57 codes" at bounding box center [544, 351] width 866 height 36
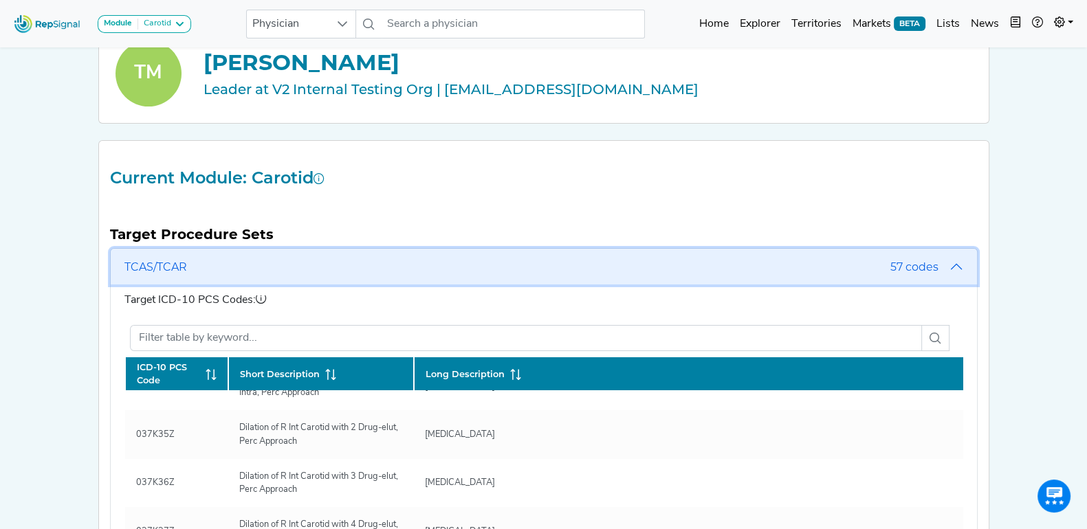
scroll to position [171, 0]
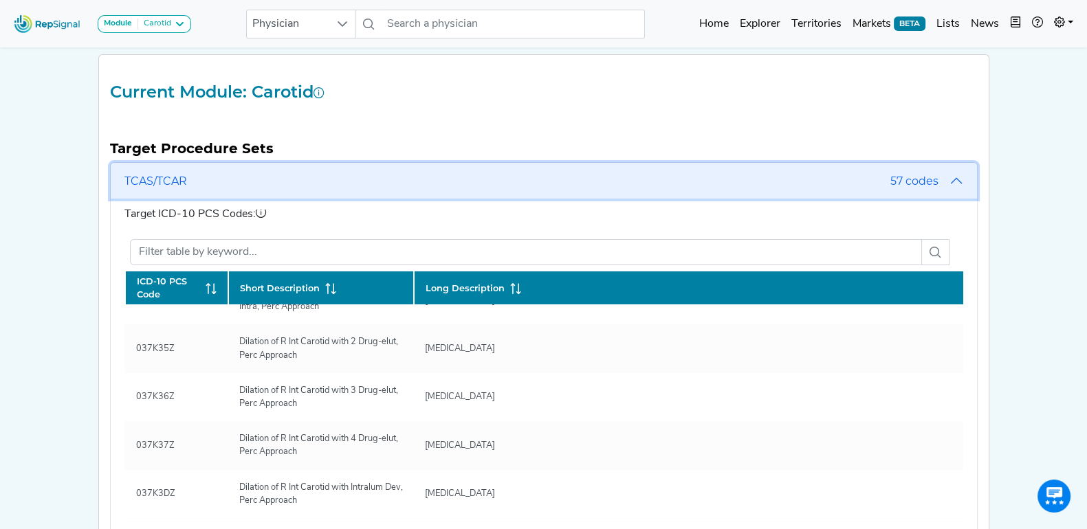
click at [952, 179] on button "TCAS/TCAR 57 codes" at bounding box center [544, 181] width 866 height 36
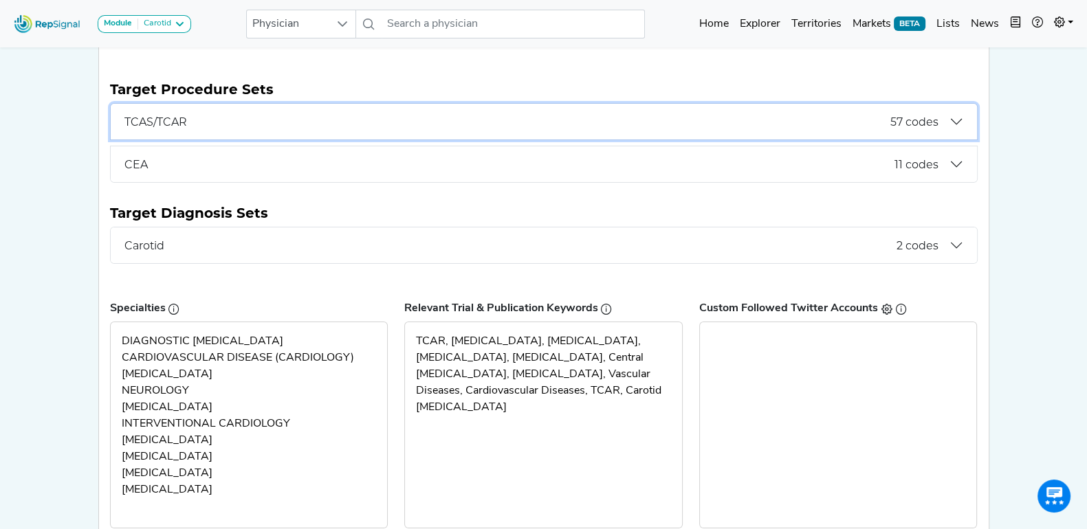
scroll to position [258, 0]
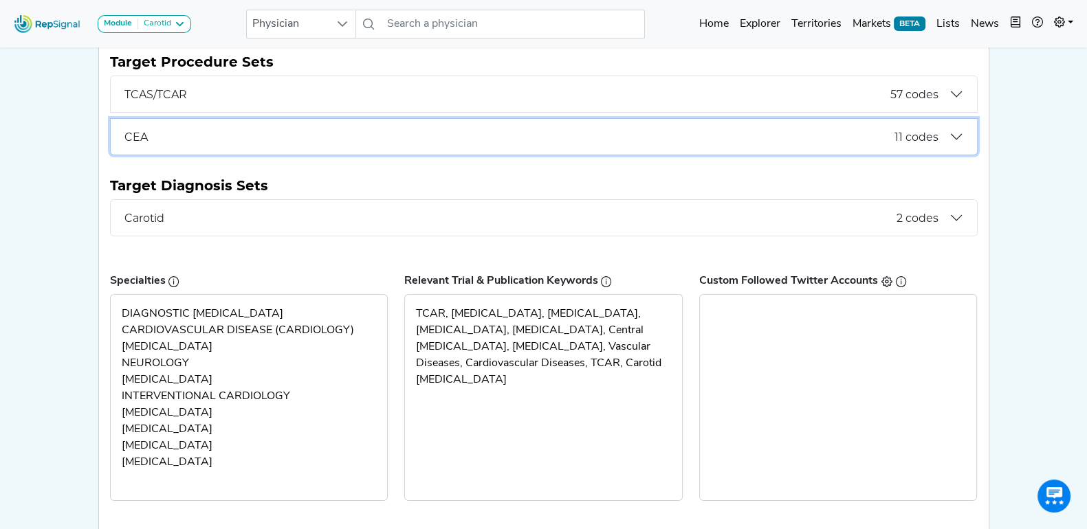
click at [959, 142] on button "CEA 11 codes" at bounding box center [544, 137] width 866 height 36
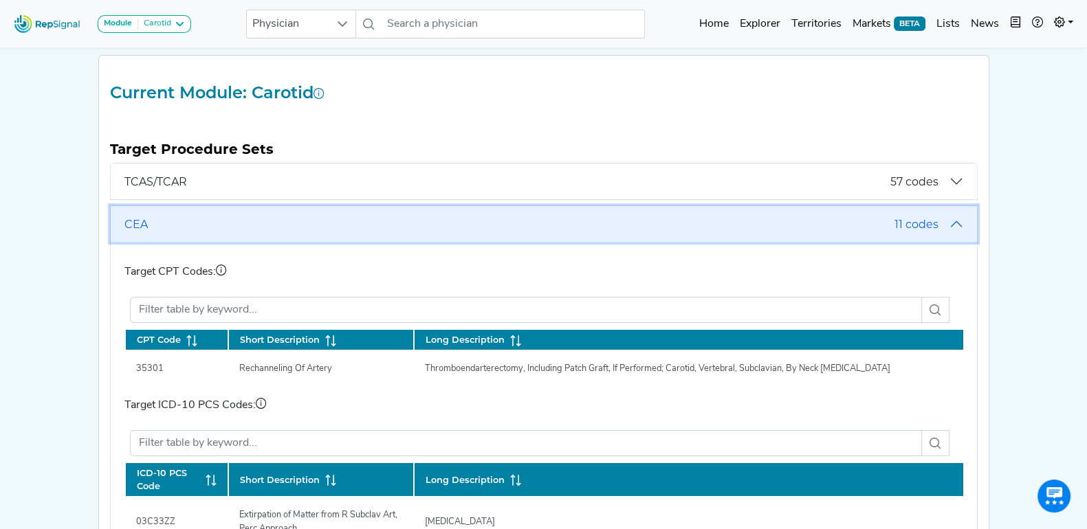
scroll to position [171, 0]
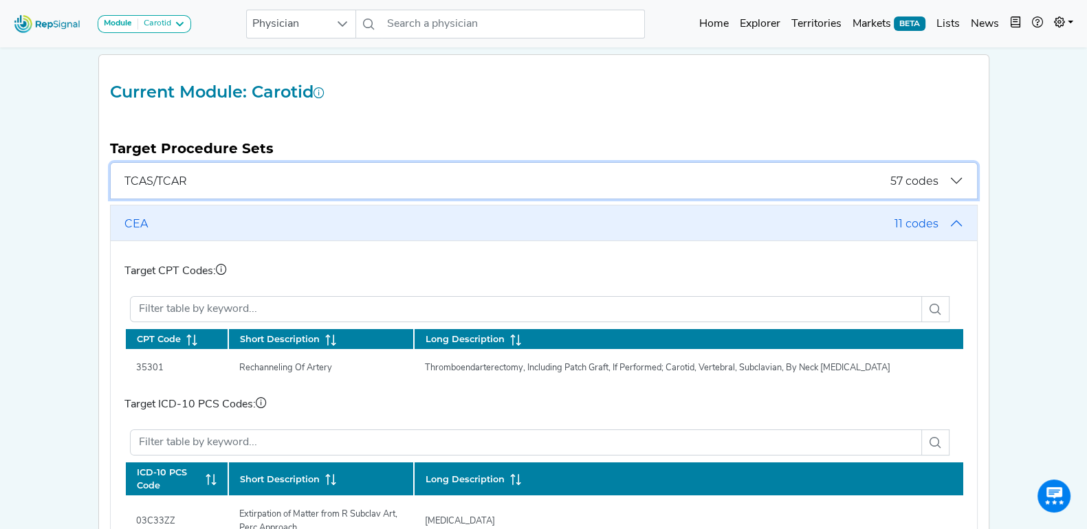
click at [267, 185] on span "TCAS/TCAR" at bounding box center [507, 181] width 766 height 13
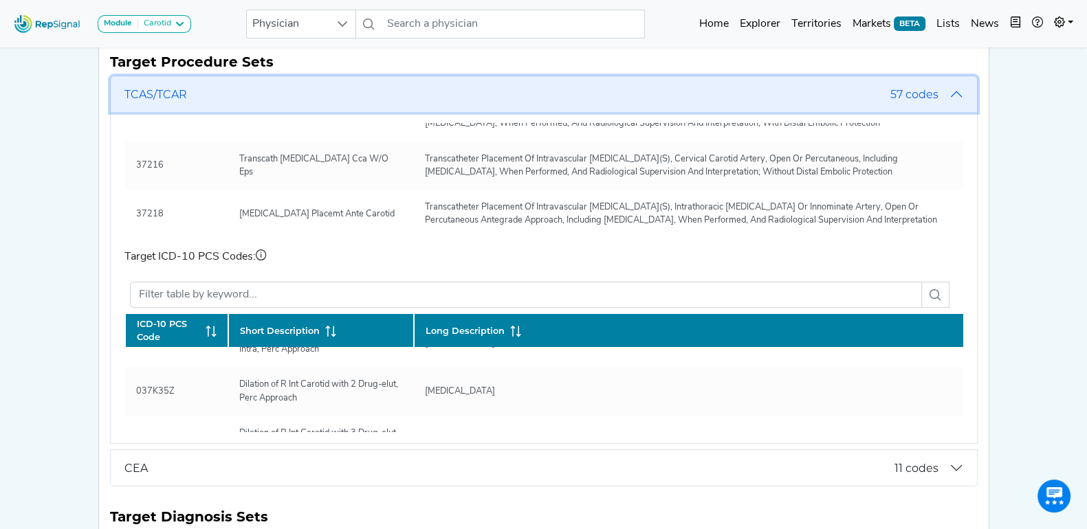
scroll to position [0, 0]
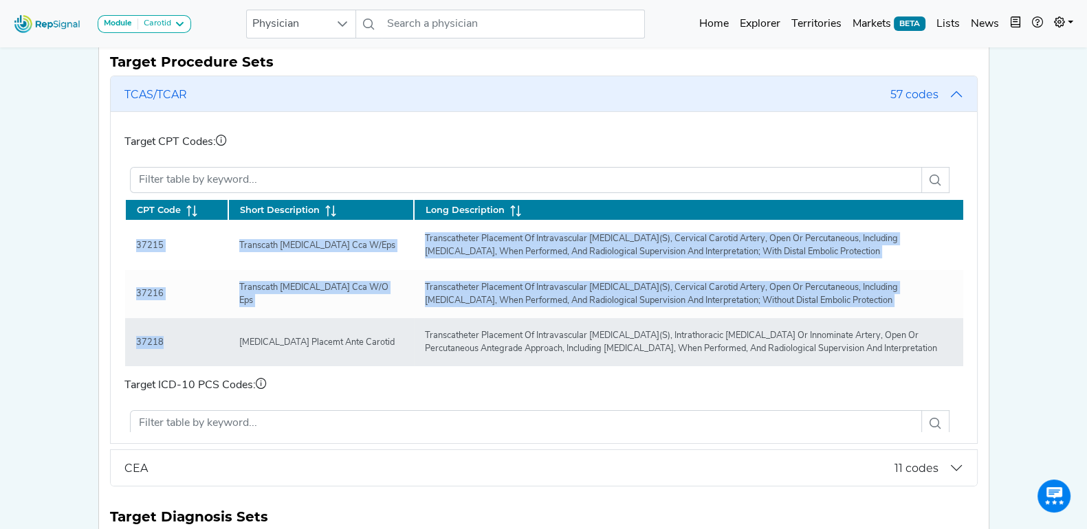
drag, startPoint x: 136, startPoint y: 243, endPoint x: 160, endPoint y: 338, distance: 97.9
click at [160, 338] on tbody "37215 Transcath [MEDICAL_DATA] Cca W/Eps Transcatheter Placement Of Intravascul…" at bounding box center [544, 294] width 839 height 146
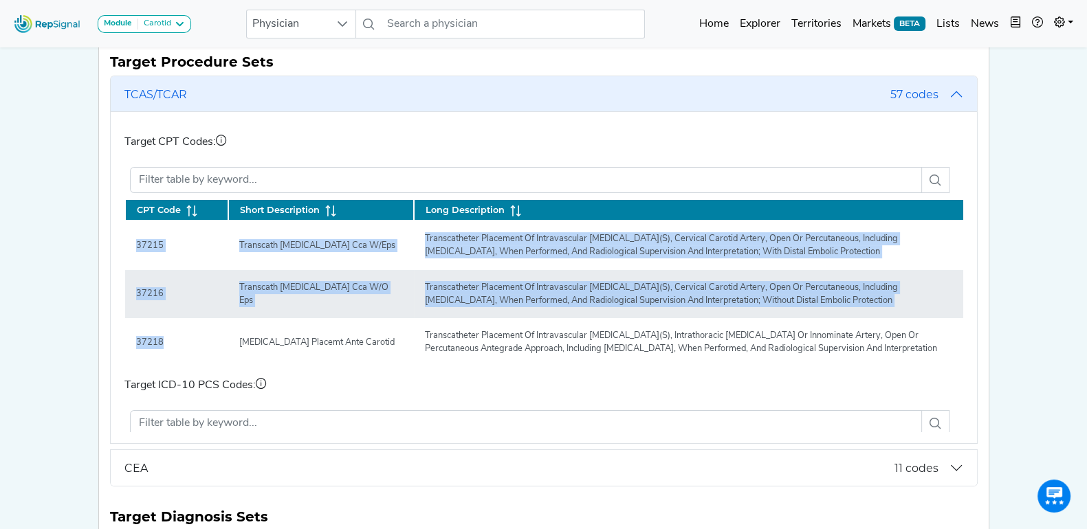
click at [175, 314] on td "37216" at bounding box center [176, 294] width 103 height 48
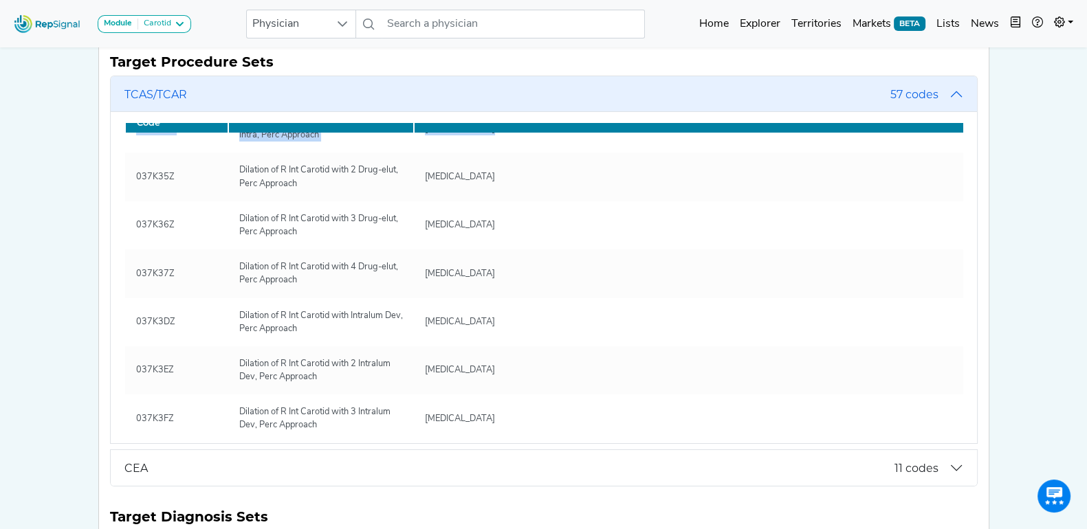
scroll to position [406, 0]
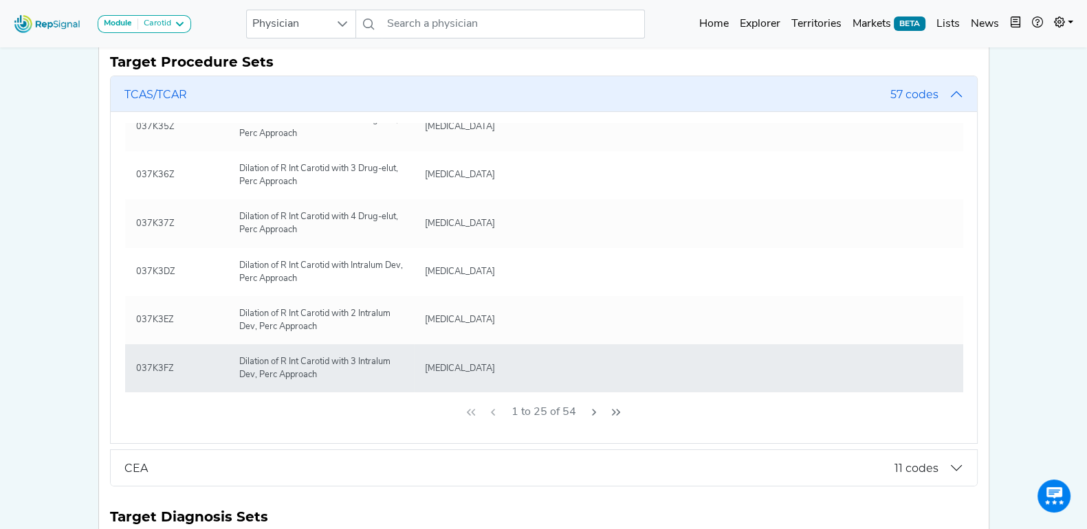
drag, startPoint x: 136, startPoint y: 174, endPoint x: 854, endPoint y: 373, distance: 745.3
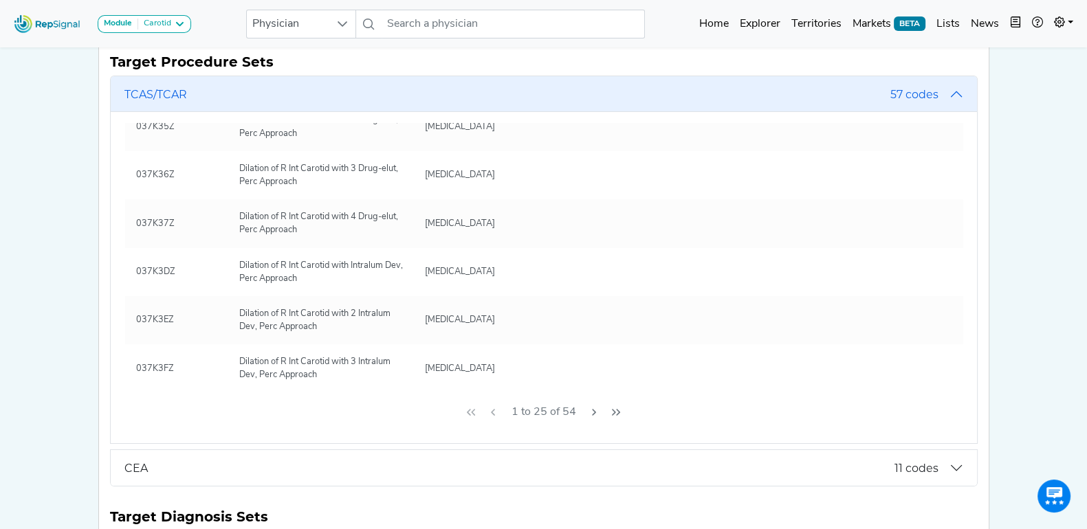
copy tbody "037K35Z Dilation of R Int Carotid with 2 Drug-elut, Perc Approach [MEDICAL_DATA…"
